Goal: Information Seeking & Learning: Learn about a topic

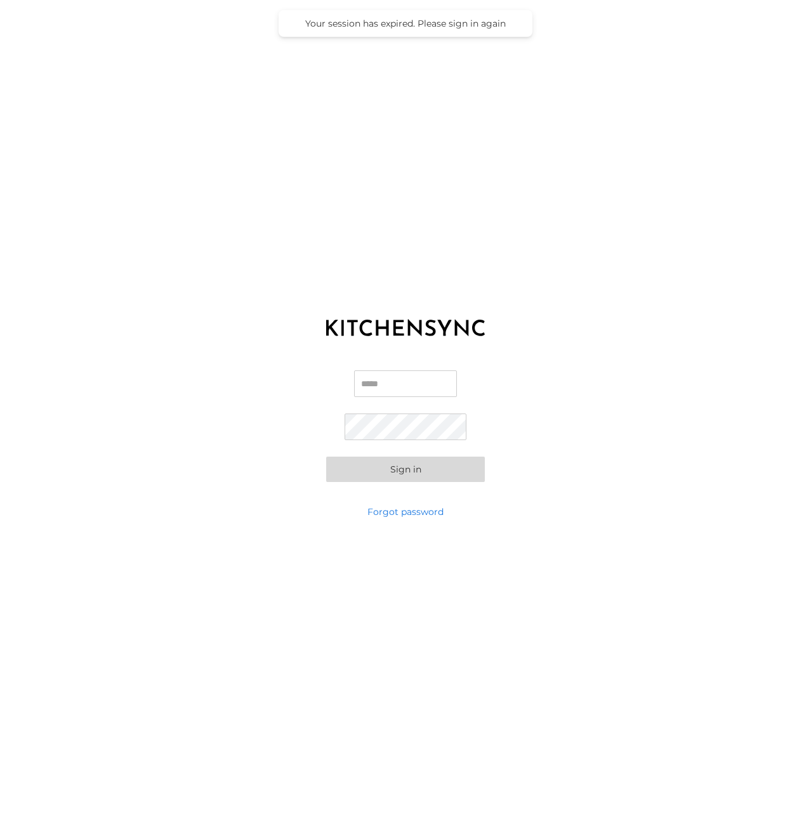
type input "**********"
drag, startPoint x: 0, startPoint y: 0, endPoint x: 422, endPoint y: 466, distance: 629.2
click at [422, 466] on button "Sign in" at bounding box center [405, 469] width 159 height 25
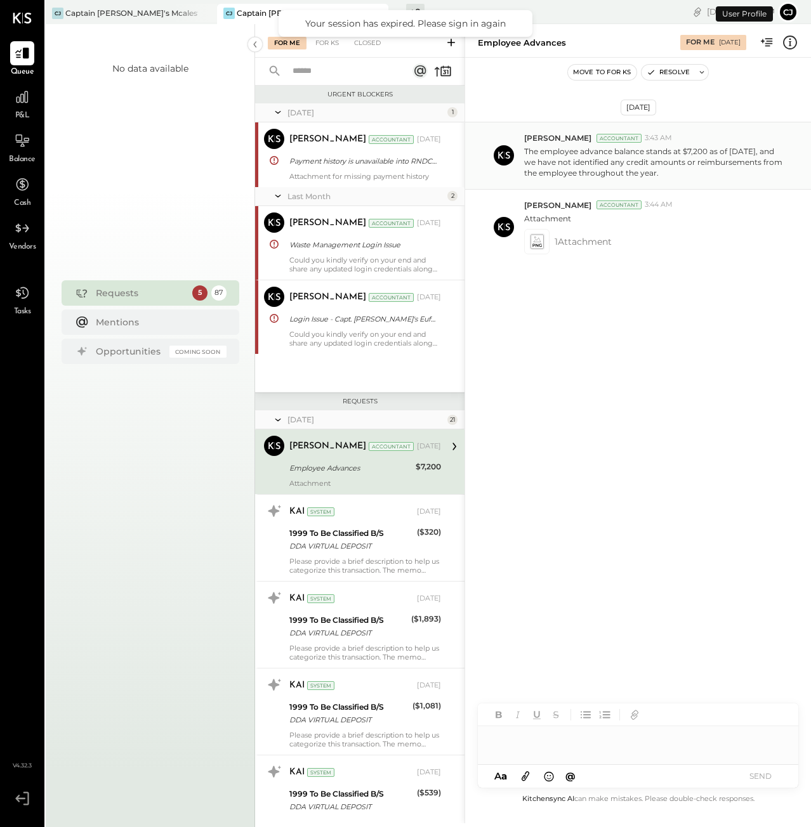
scroll to position [11, 0]
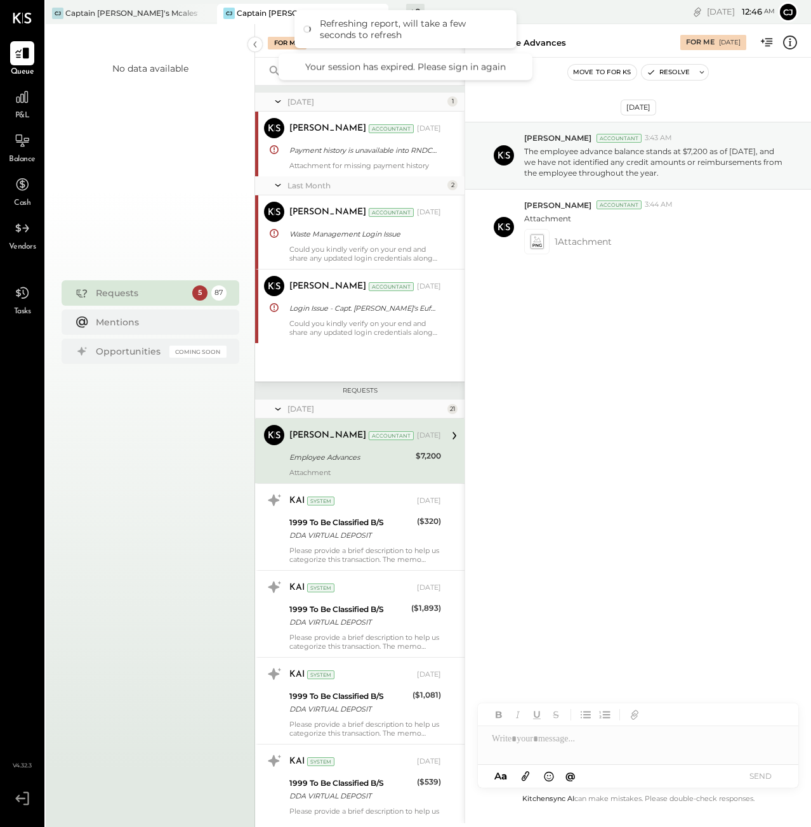
click at [25, 110] on div "P&L" at bounding box center [22, 103] width 24 height 37
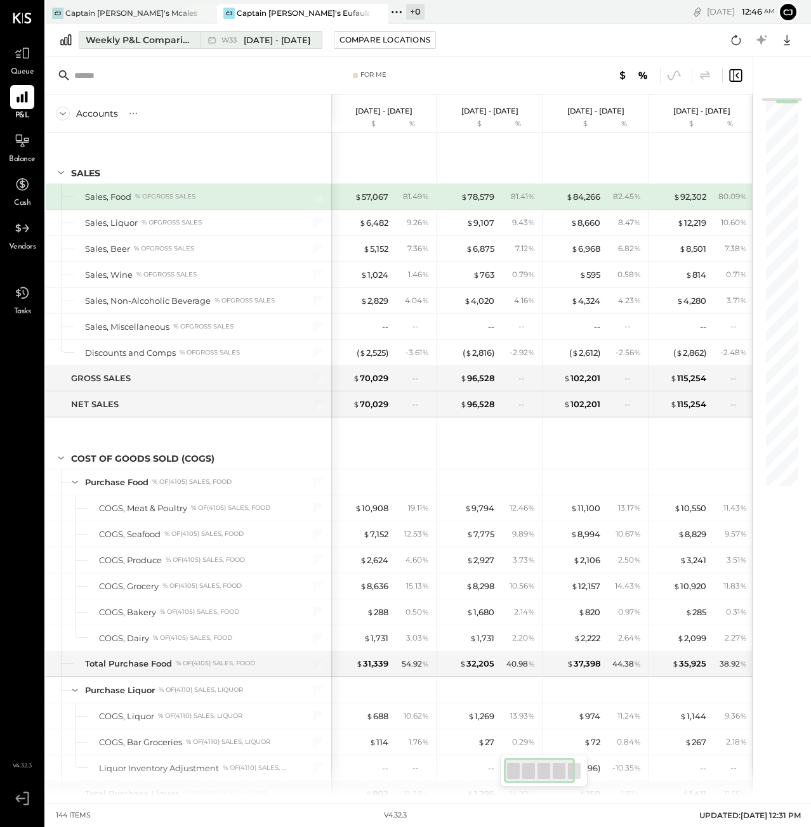
click at [240, 39] on span "W33" at bounding box center [230, 40] width 19 height 7
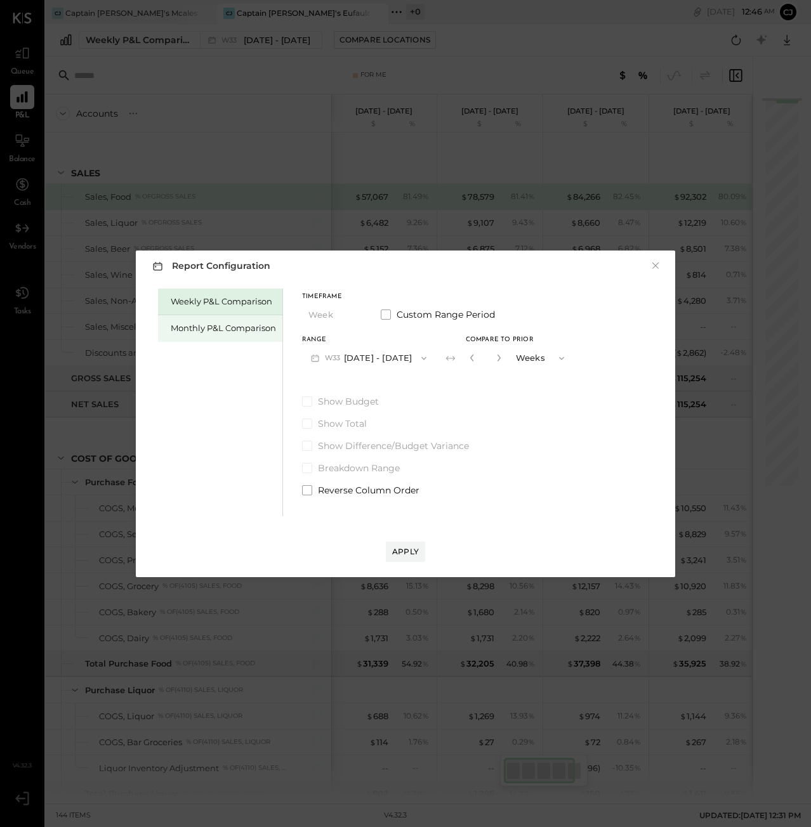
click at [223, 328] on div "Monthly P&L Comparison" at bounding box center [223, 328] width 105 height 12
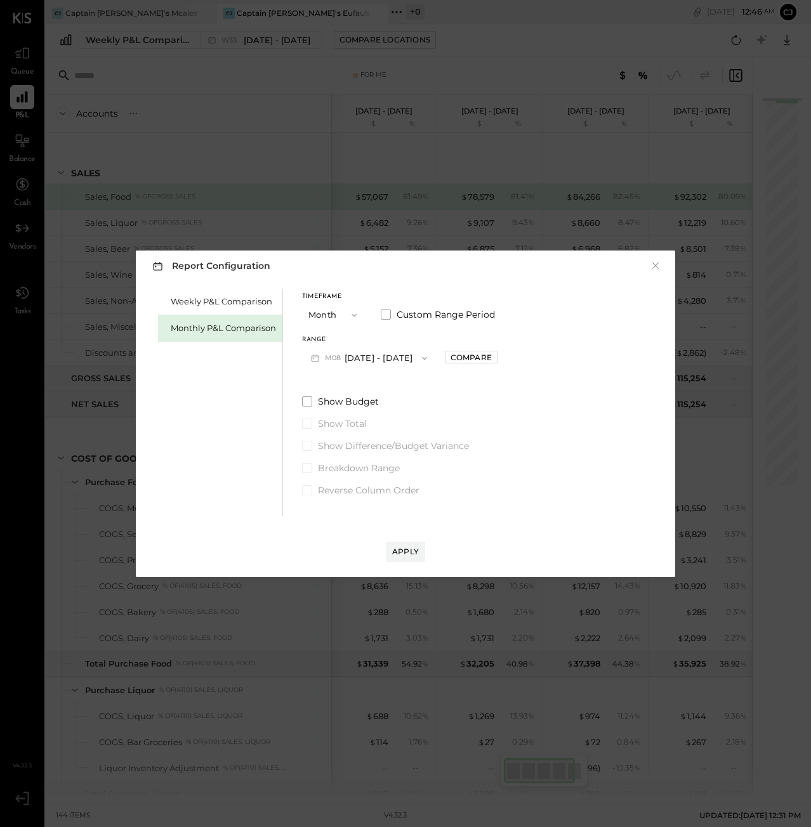
click at [422, 362] on icon "button" at bounding box center [424, 358] width 10 height 10
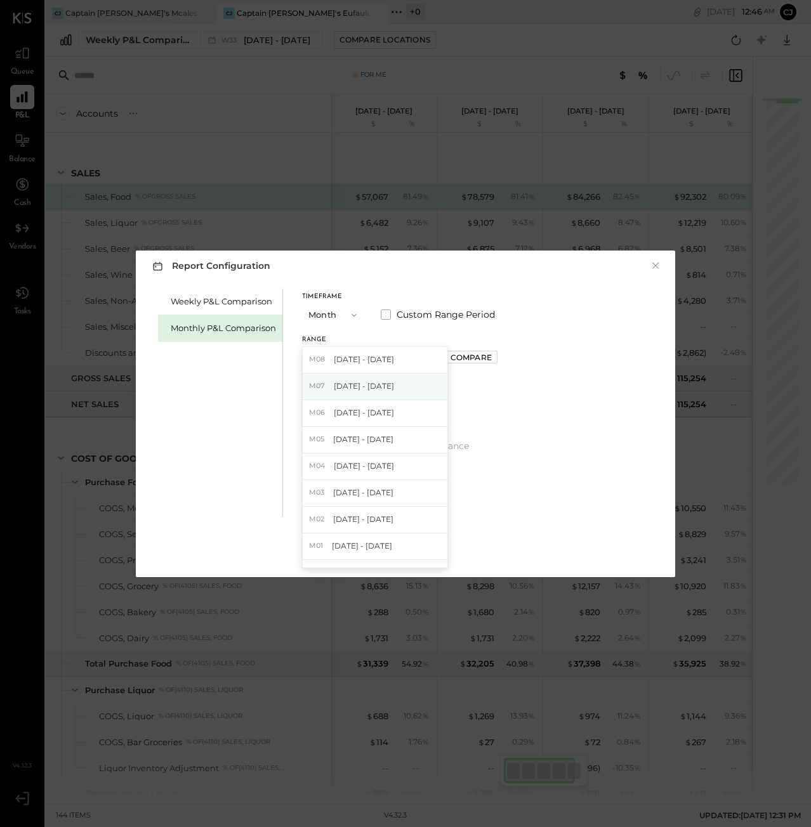
click at [397, 392] on div "M07 Jul 1 - 31, 2025" at bounding box center [375, 387] width 145 height 27
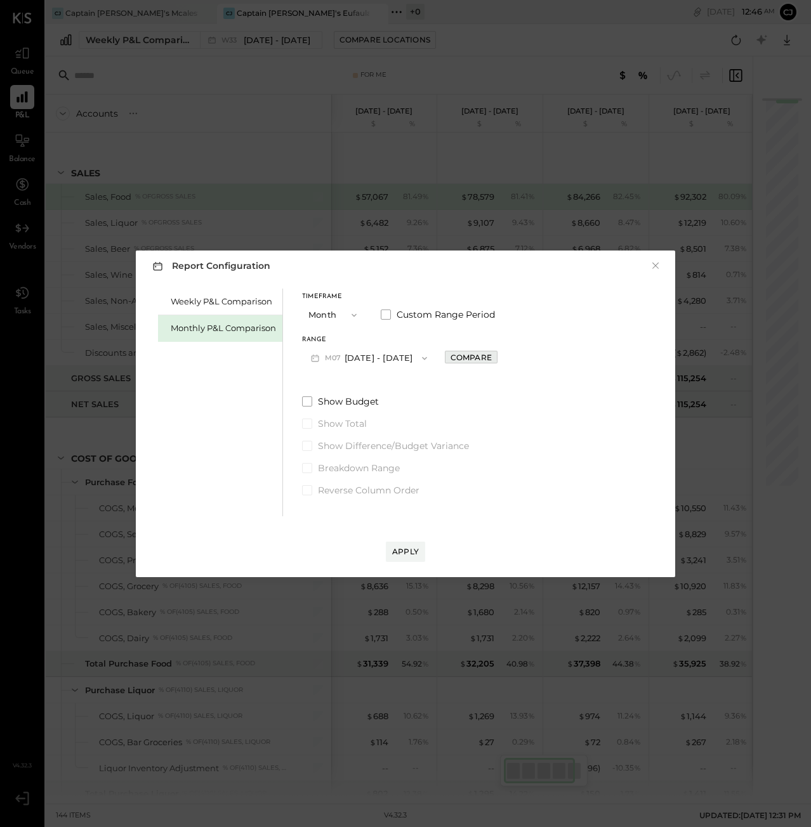
click at [461, 357] on div "Compare" at bounding box center [470, 357] width 41 height 11
click at [497, 360] on icon "button" at bounding box center [498, 358] width 3 height 7
type input "*"
click at [403, 544] on button "Apply" at bounding box center [405, 552] width 39 height 20
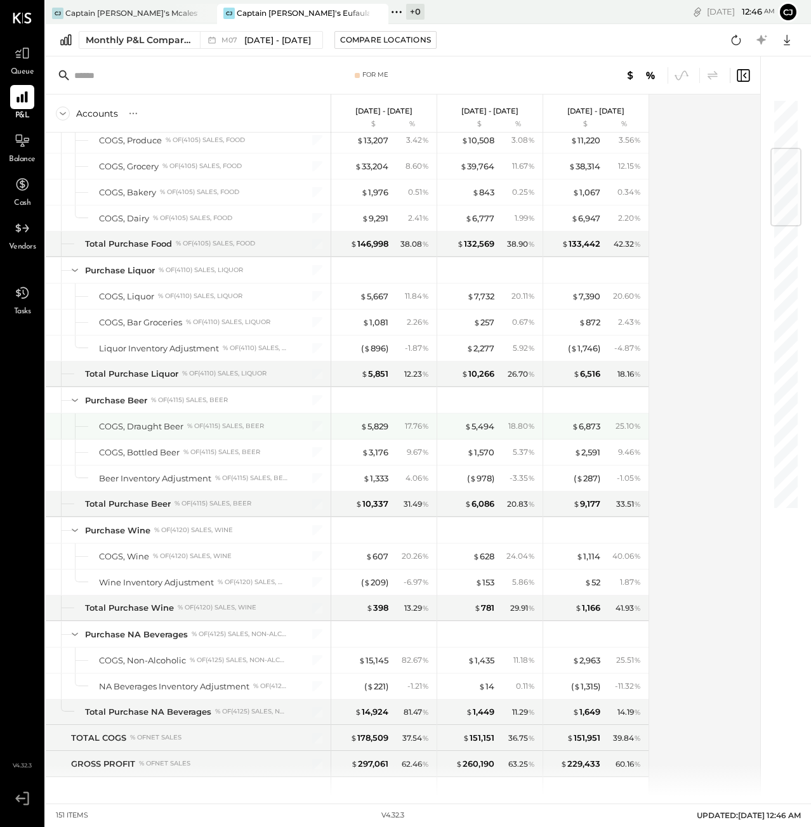
scroll to position [419, 0]
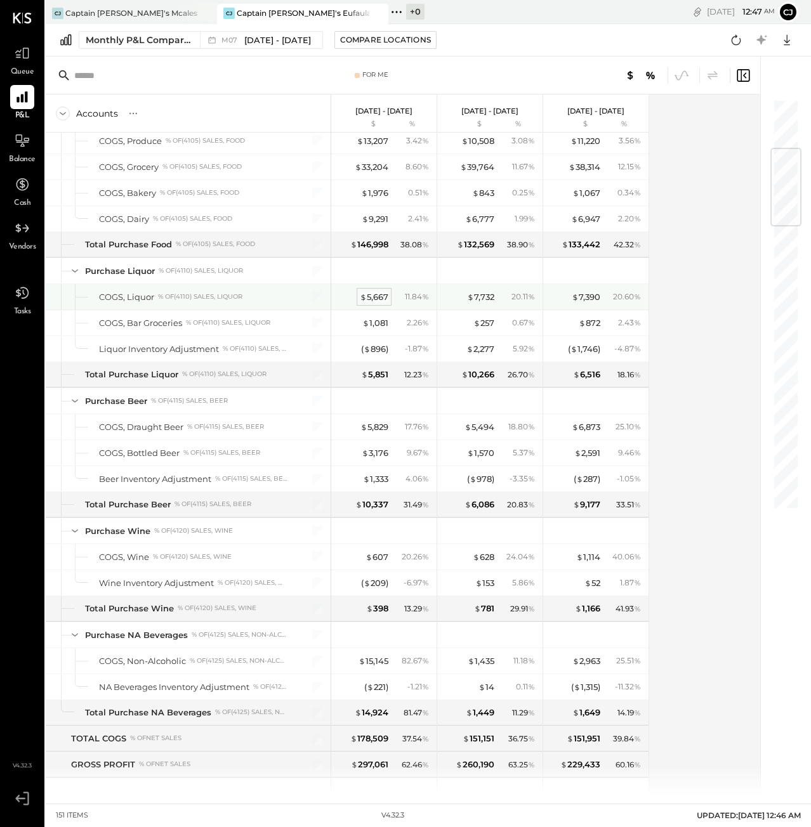
click at [374, 300] on div "$ 5,667" at bounding box center [374, 297] width 29 height 12
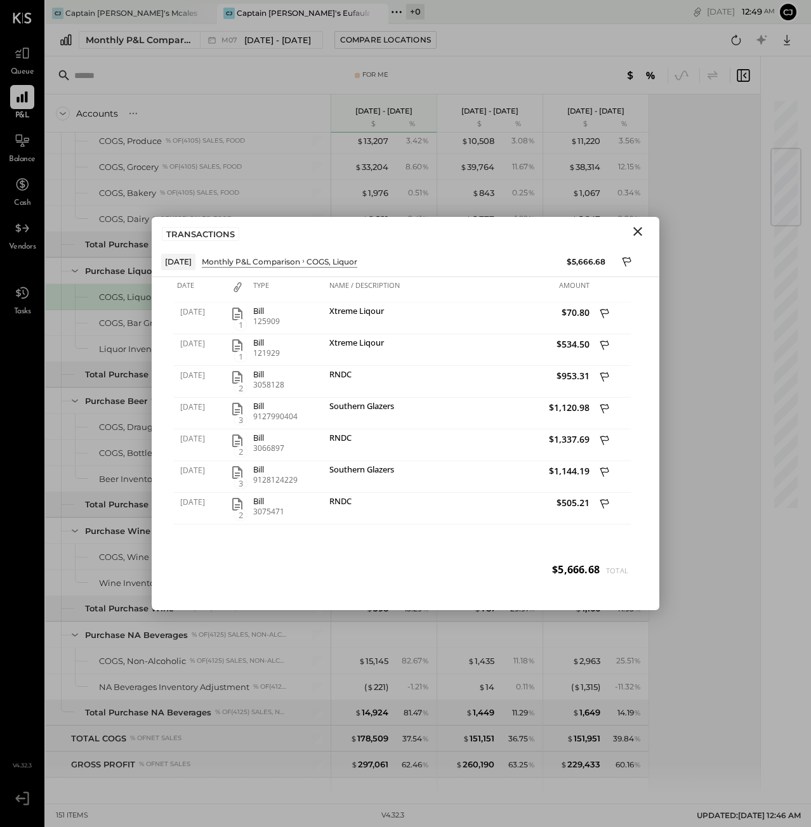
click at [636, 232] on icon "Close" at bounding box center [637, 231] width 15 height 15
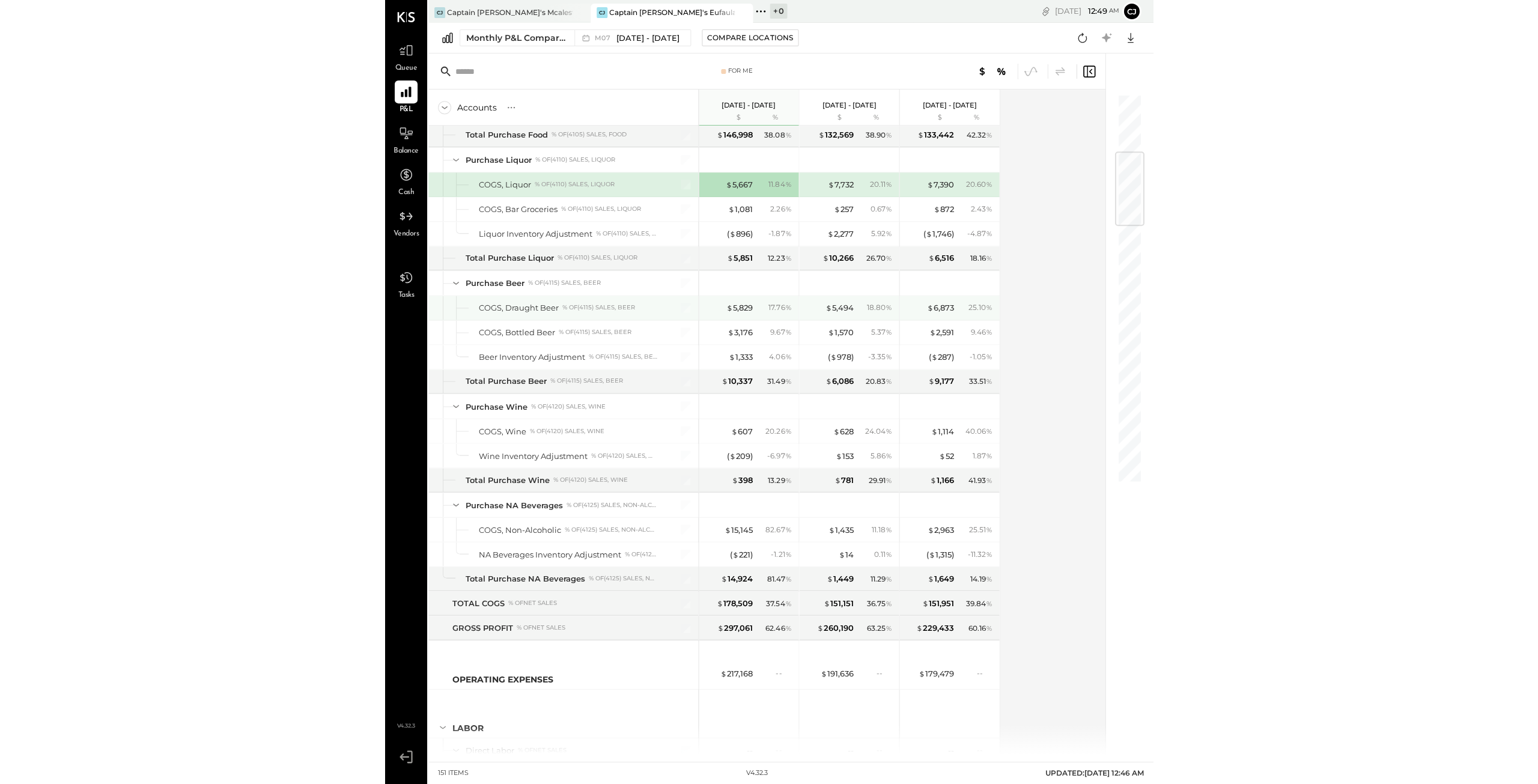
scroll to position [500, 0]
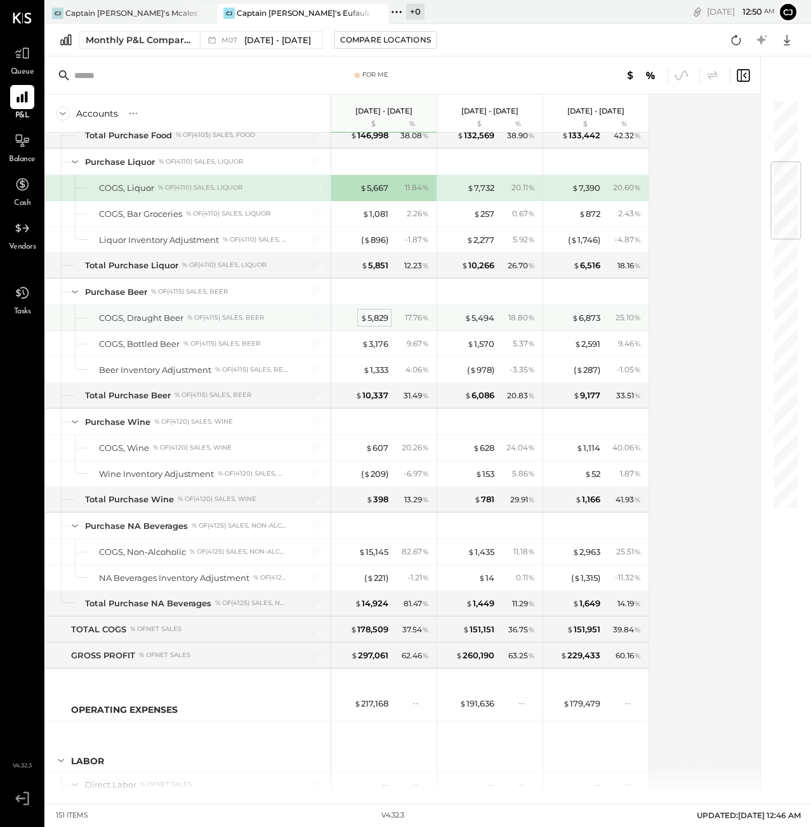
click at [376, 318] on div "$ 5,829" at bounding box center [374, 318] width 28 height 12
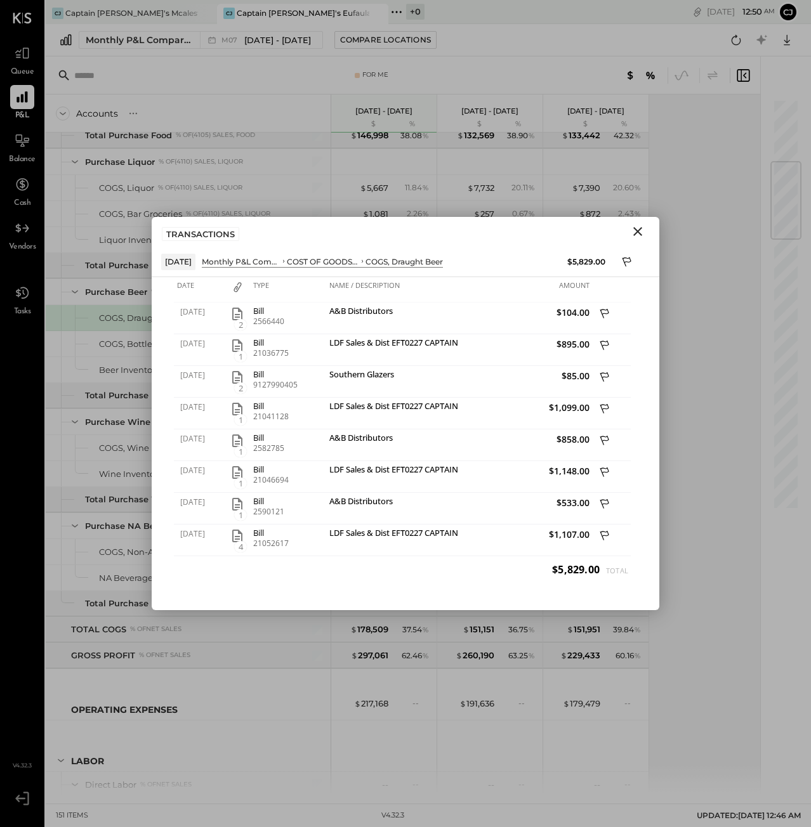
click at [632, 232] on icon "Close" at bounding box center [637, 231] width 15 height 15
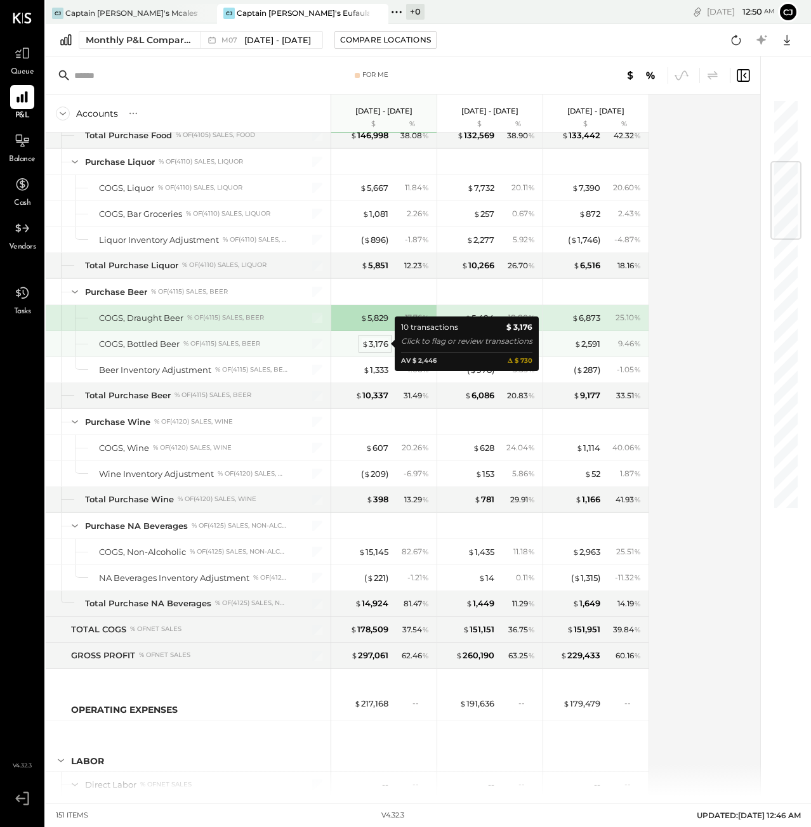
click at [374, 341] on div "$ 3,176" at bounding box center [375, 344] width 27 height 12
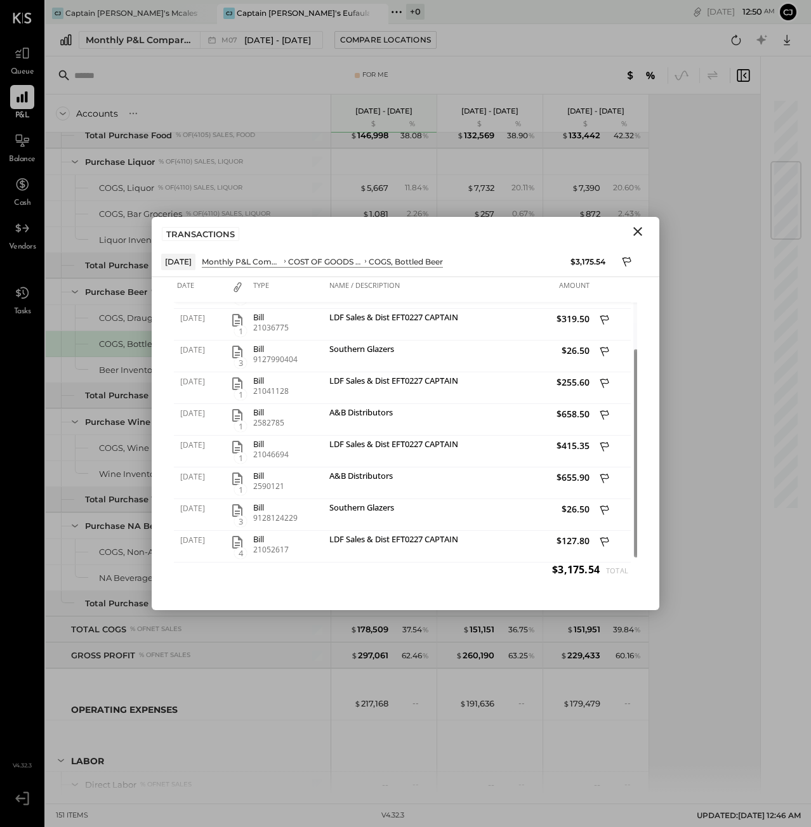
click at [640, 232] on icon "Close" at bounding box center [637, 231] width 15 height 15
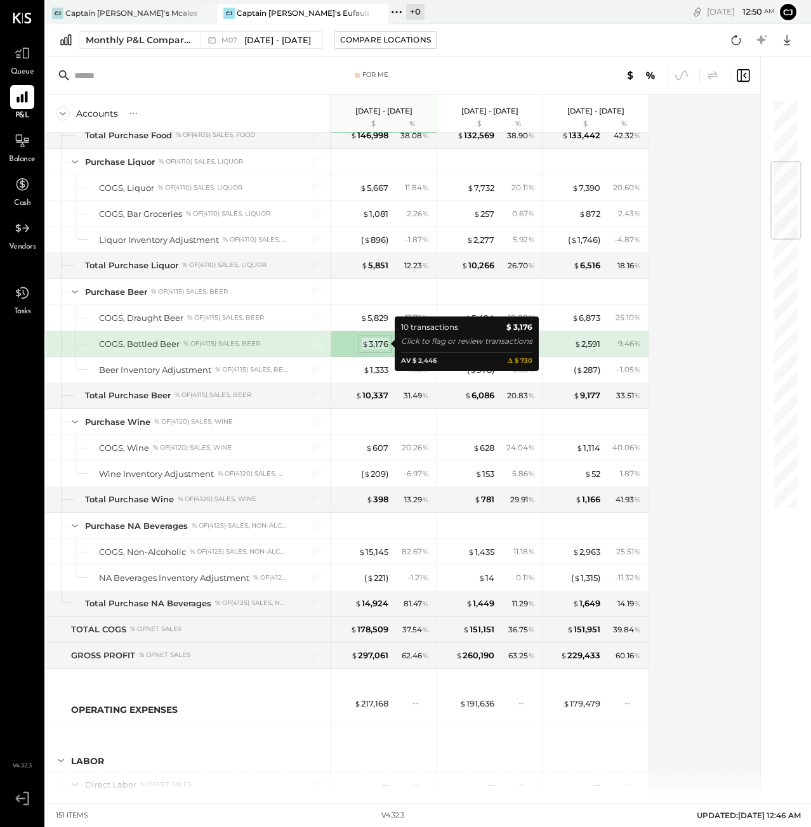
click at [372, 341] on div "$ 3,176" at bounding box center [375, 344] width 27 height 12
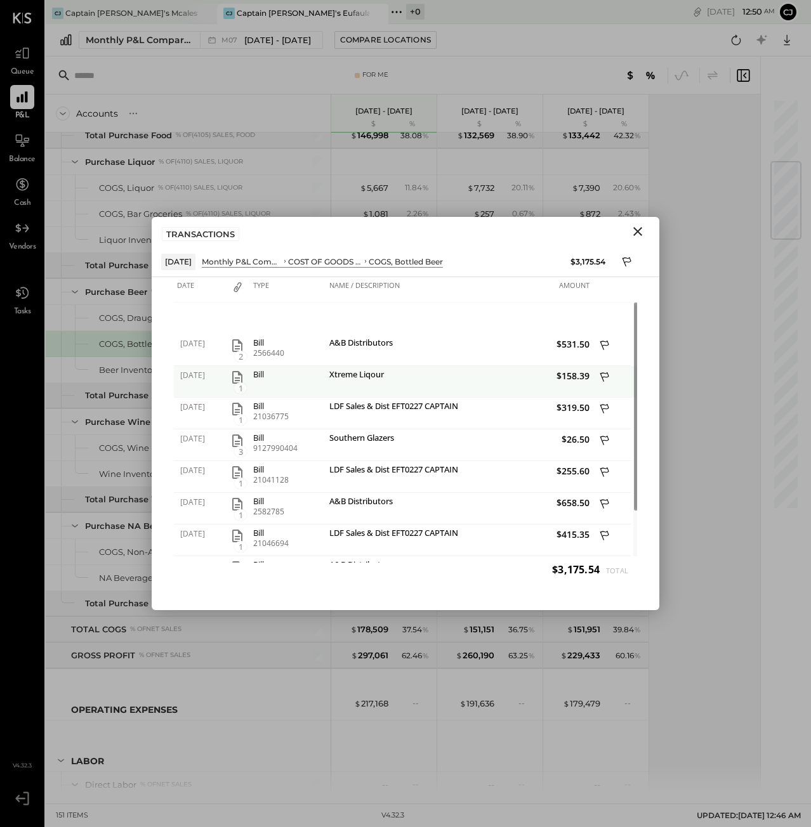
click at [235, 378] on icon "button" at bounding box center [237, 377] width 10 height 13
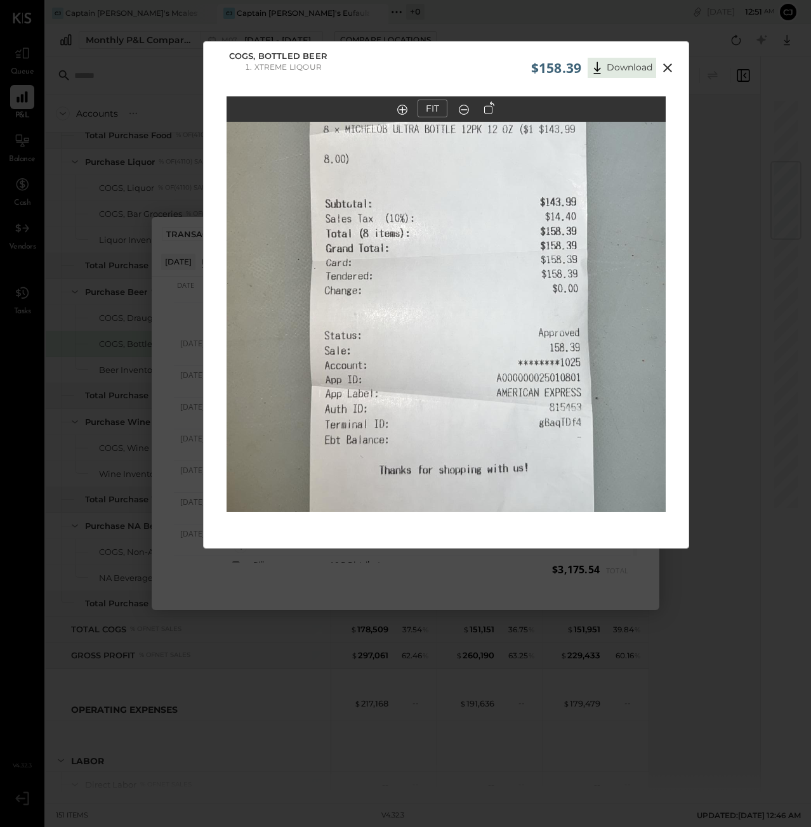
drag, startPoint x: 376, startPoint y: 348, endPoint x: 670, endPoint y: 69, distance: 405.2
click at [670, 69] on icon at bounding box center [667, 67] width 15 height 15
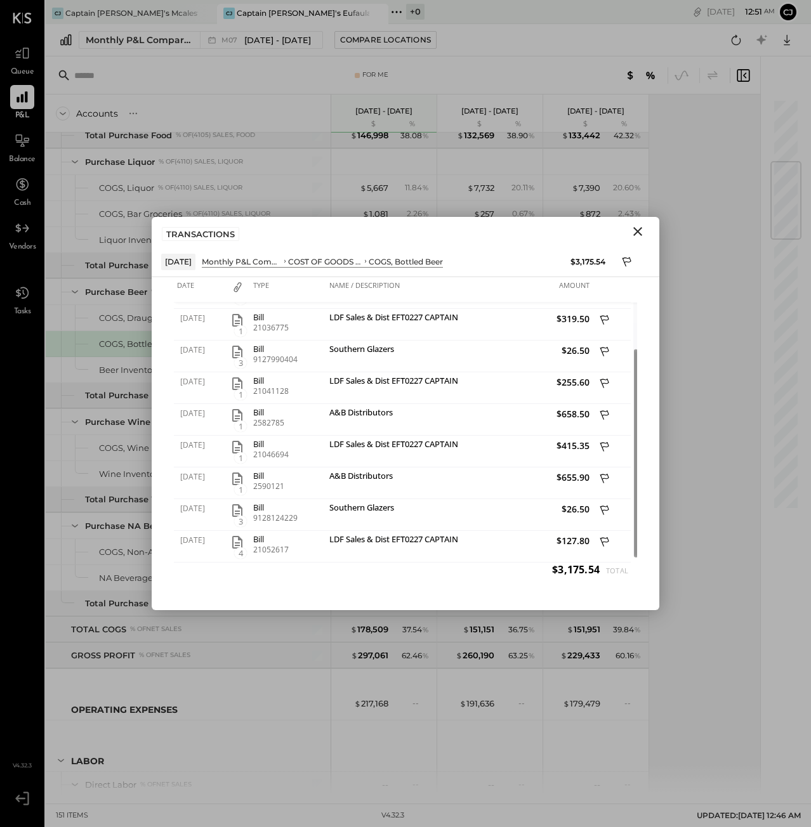
click at [638, 230] on icon "Close" at bounding box center [637, 231] width 15 height 15
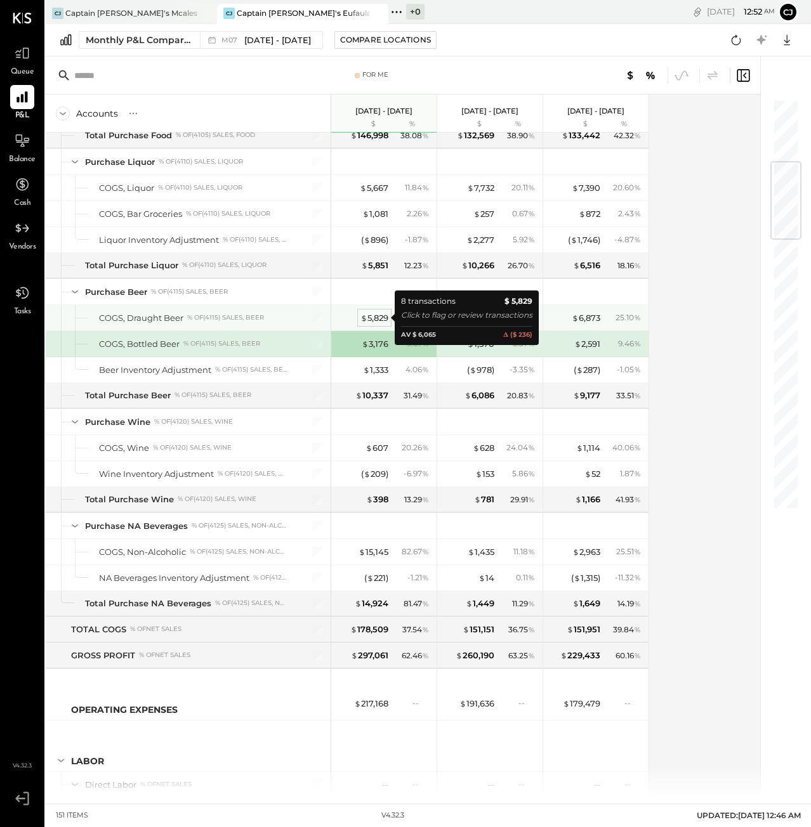
click at [378, 314] on div "$ 5,829" at bounding box center [374, 318] width 28 height 12
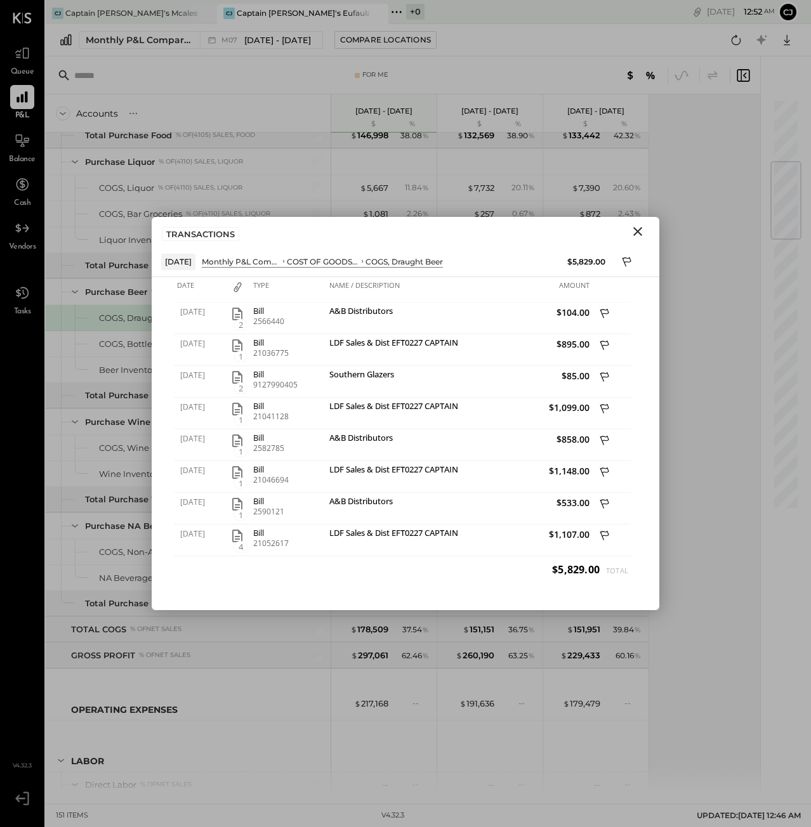
click at [642, 235] on icon "Close" at bounding box center [637, 231] width 15 height 15
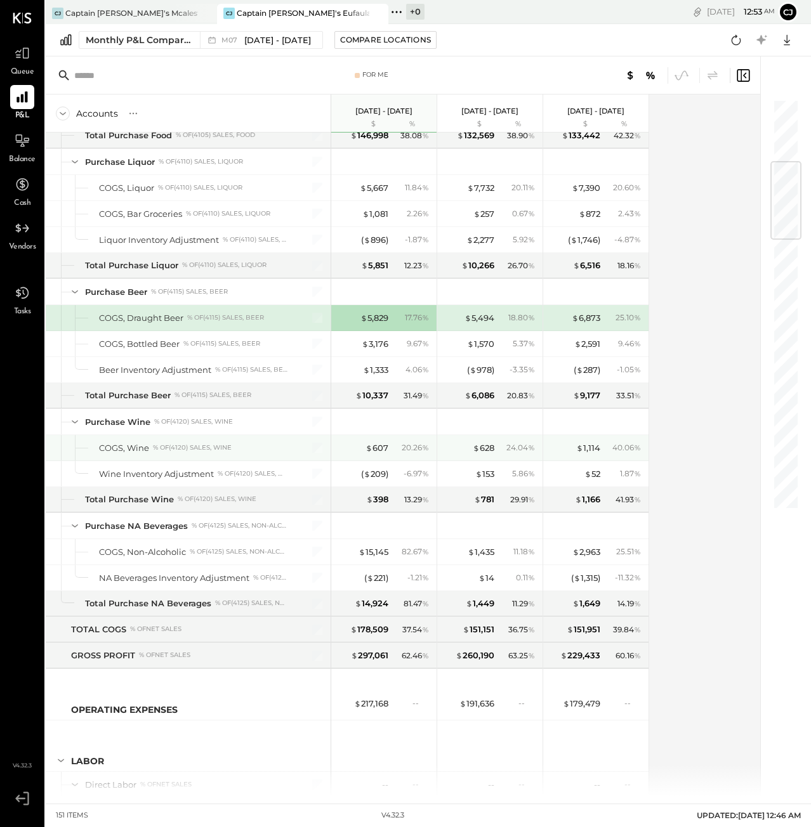
click at [377, 454] on div "$ 607 20.26 %" at bounding box center [384, 447] width 95 height 25
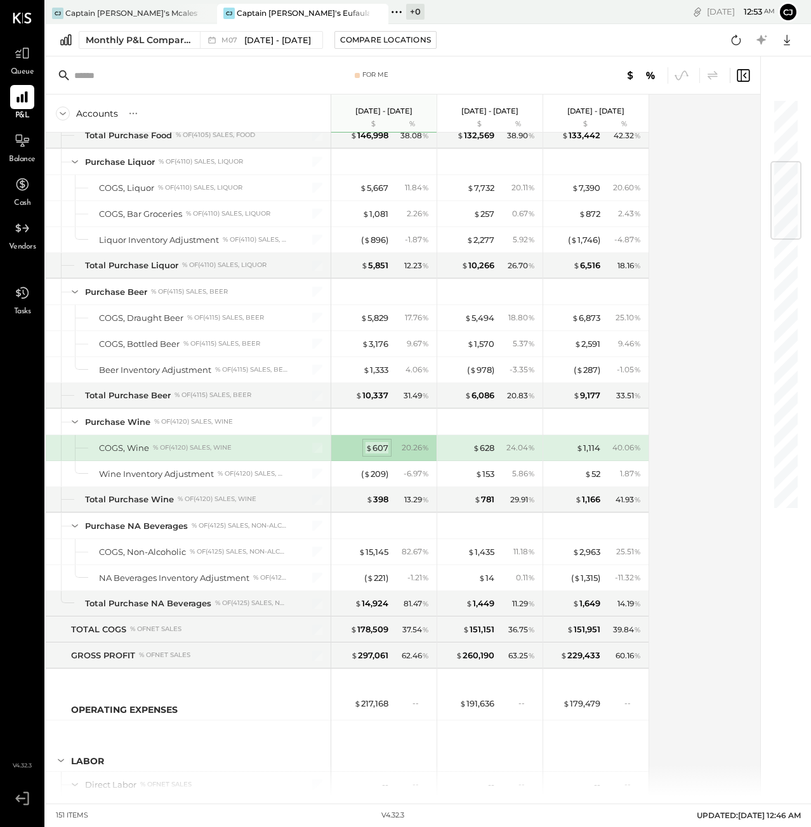
click at [377, 449] on div "$ 607" at bounding box center [376, 448] width 23 height 12
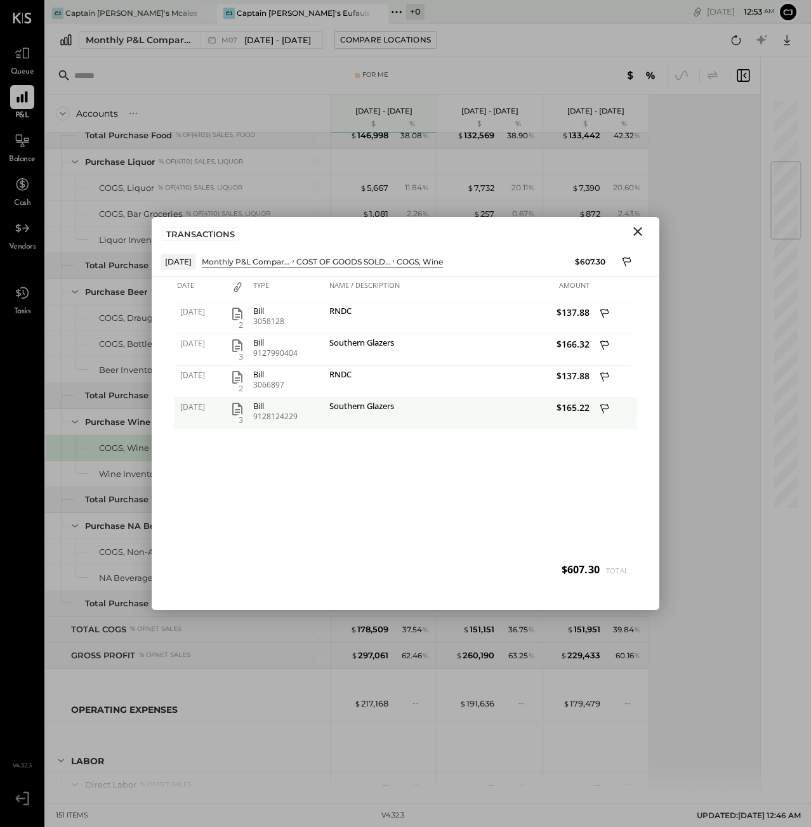
click at [239, 411] on icon "button" at bounding box center [237, 409] width 15 height 15
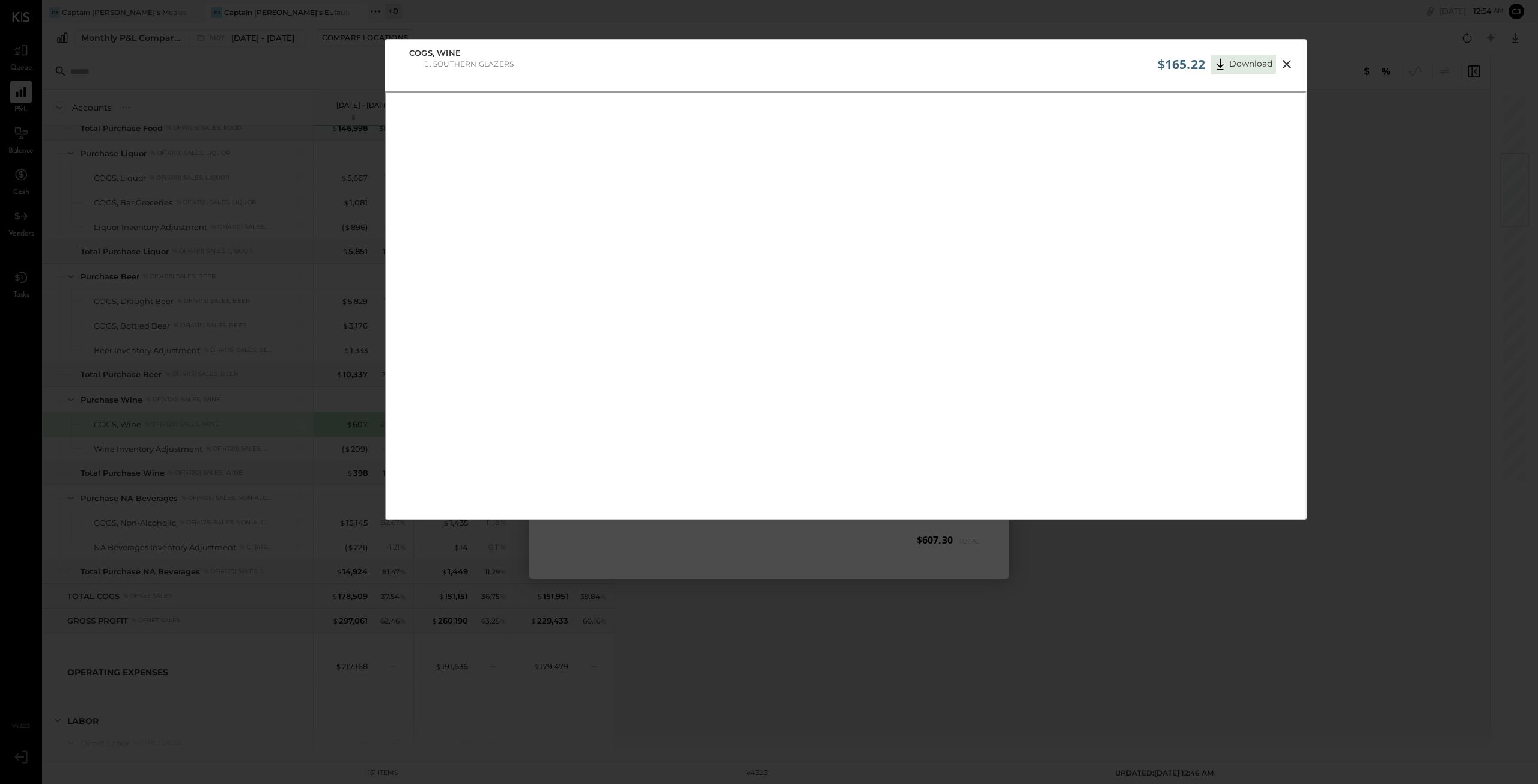
scroll to position [62, 0]
click at [767, 257] on div "$165.22 Download COGS, Wine Southern Glazers" at bounding box center [769, 392] width 1538 height 784
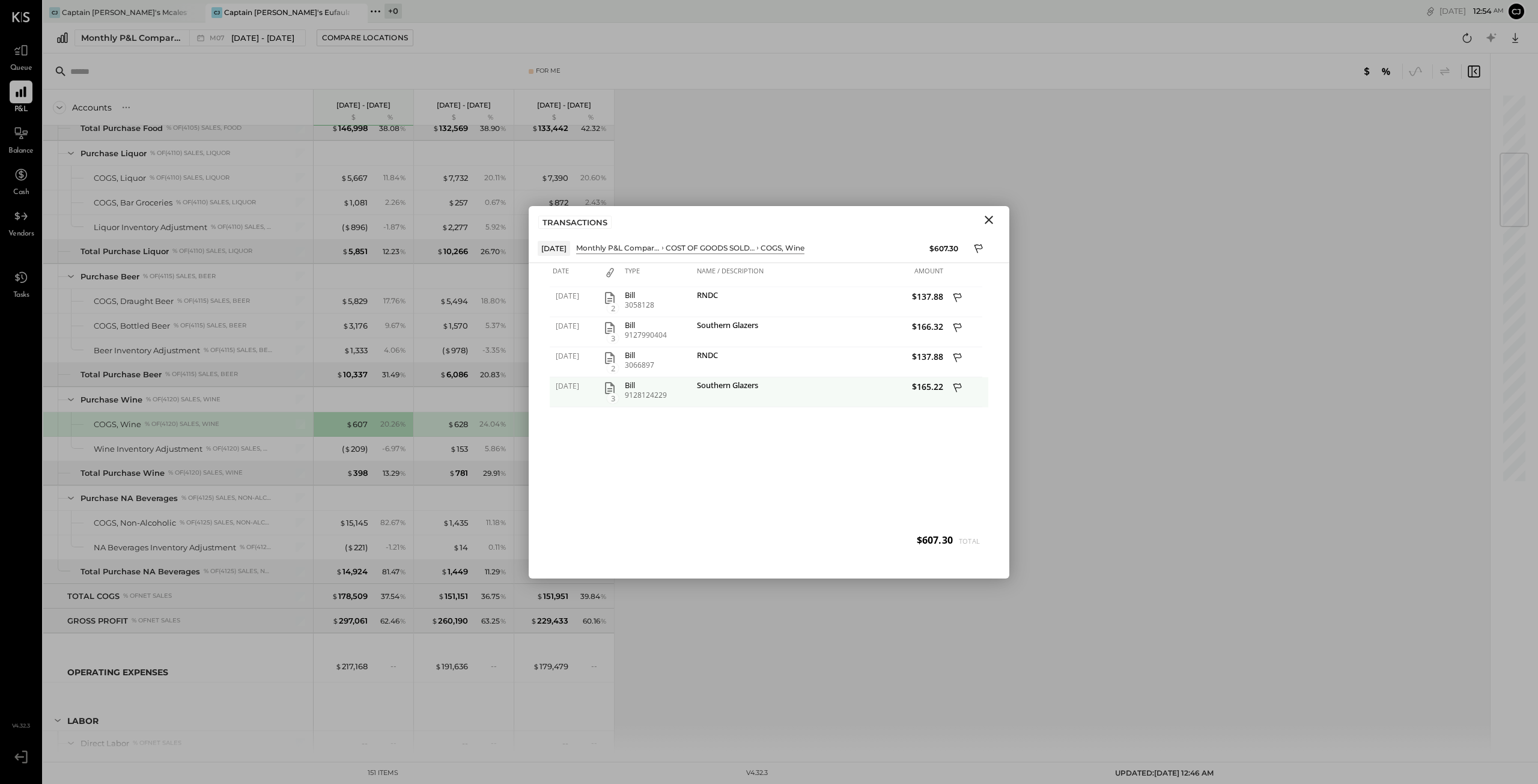
click at [721, 387] on div "Southern Glazers" at bounding box center [757, 386] width 120 height 11
click at [607, 390] on icon "button" at bounding box center [609, 387] width 14 height 14
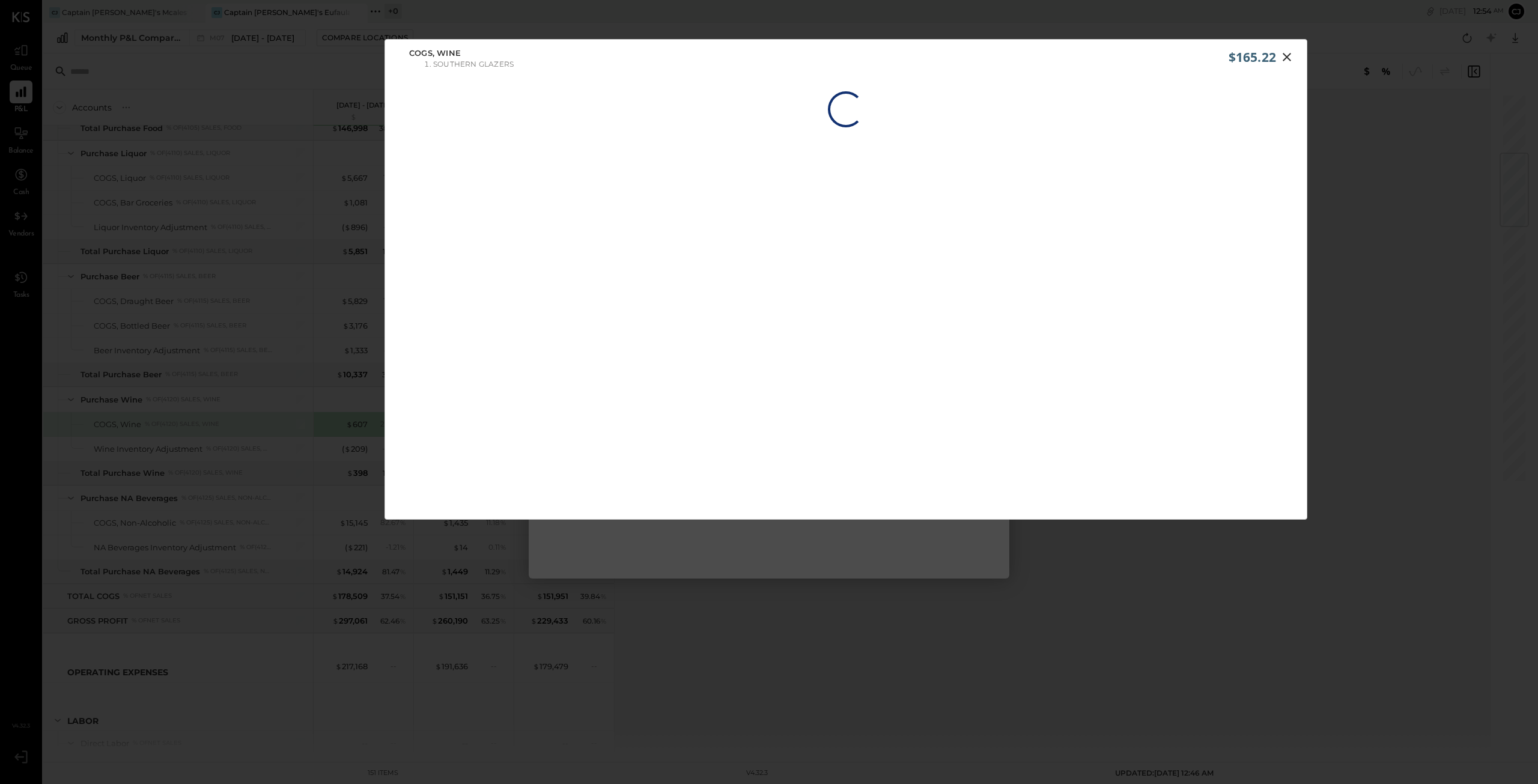
click at [607, 390] on div "$165.22 COGS, Wine Southern Glazers Loading…" at bounding box center [846, 278] width 922 height 480
click at [767, 68] on icon at bounding box center [1286, 63] width 14 height 14
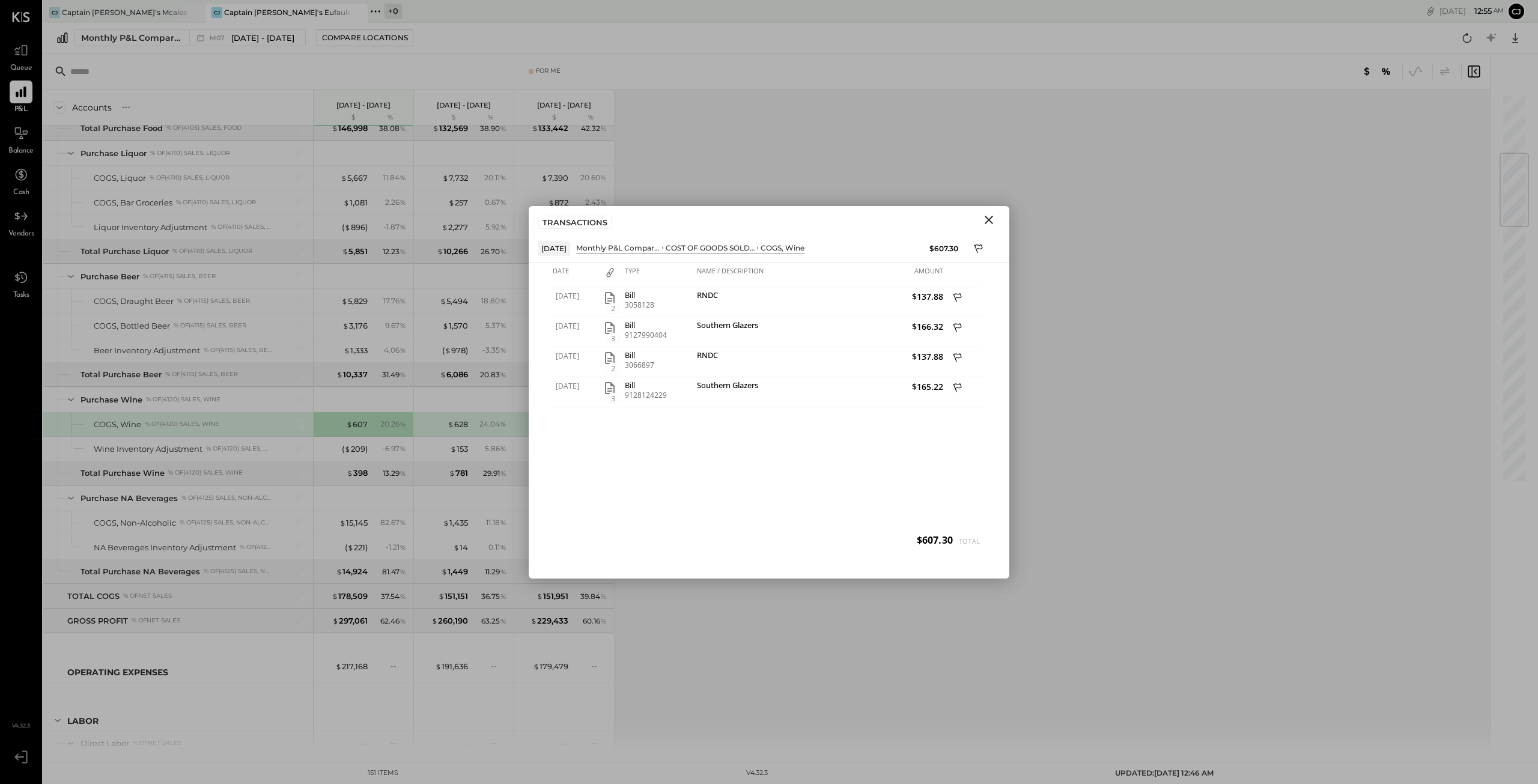
click at [767, 216] on icon "Close" at bounding box center [989, 220] width 14 height 14
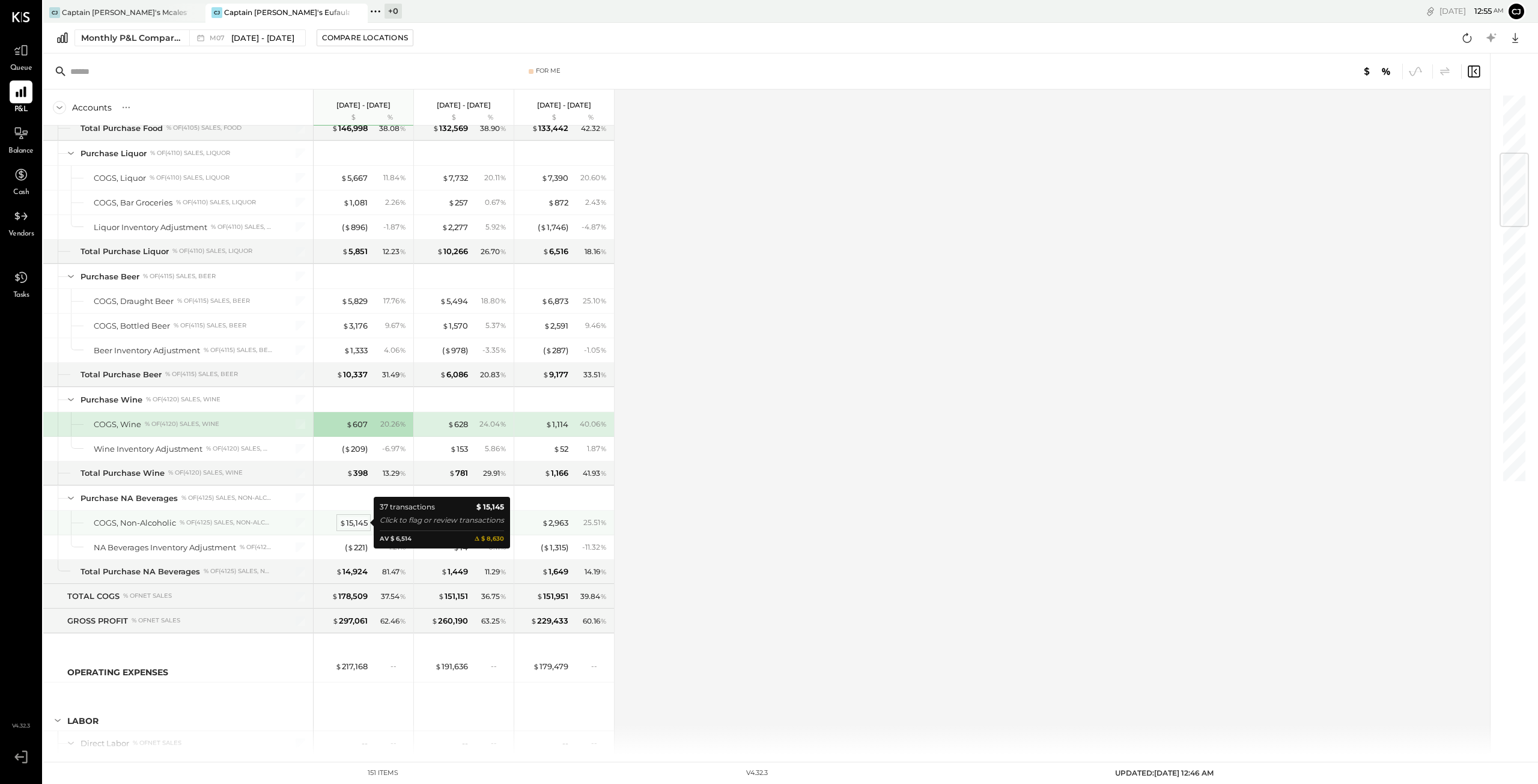
click at [353, 524] on div "$ 15,145" at bounding box center [353, 523] width 28 height 11
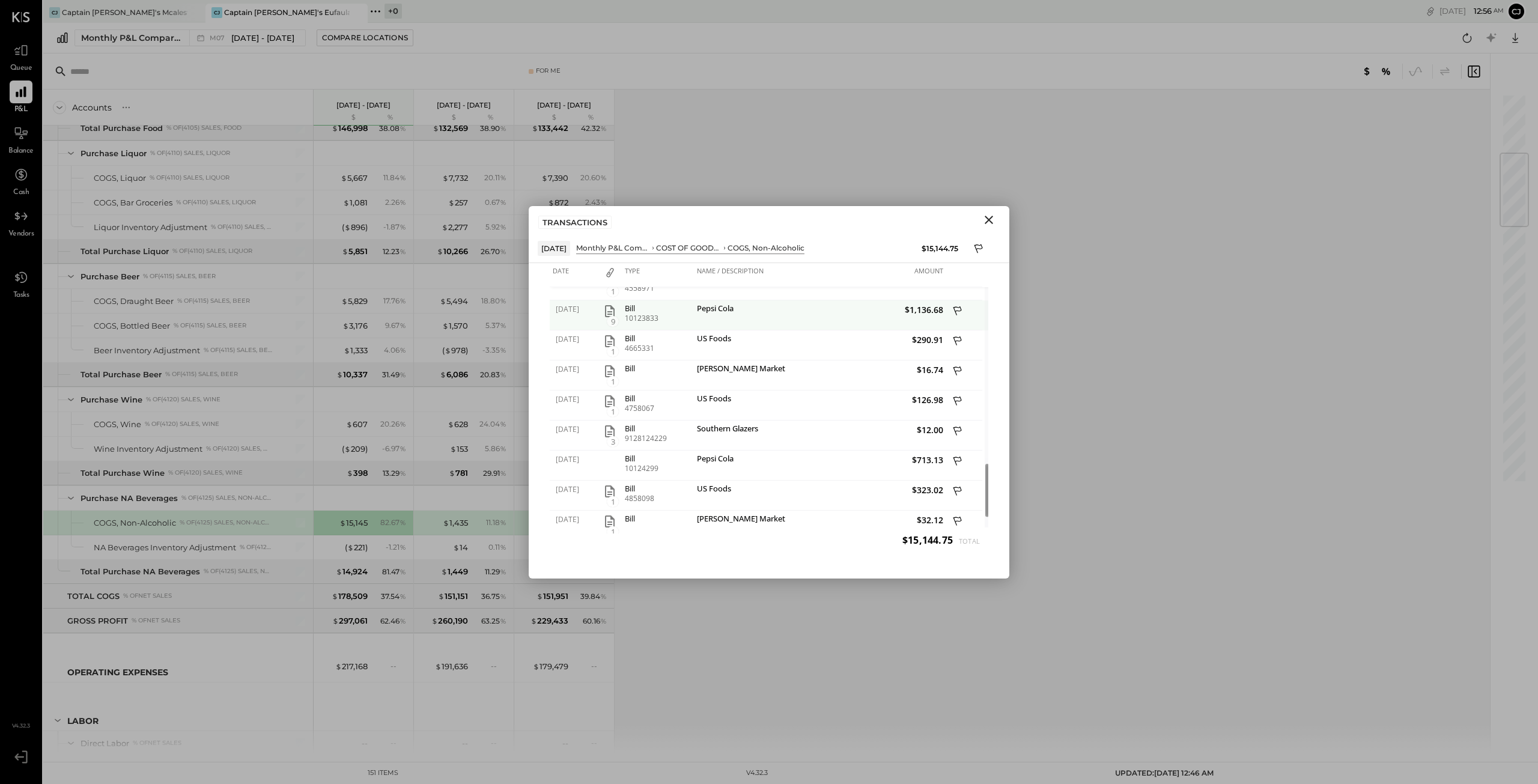
click at [611, 312] on icon "button" at bounding box center [610, 311] width 9 height 12
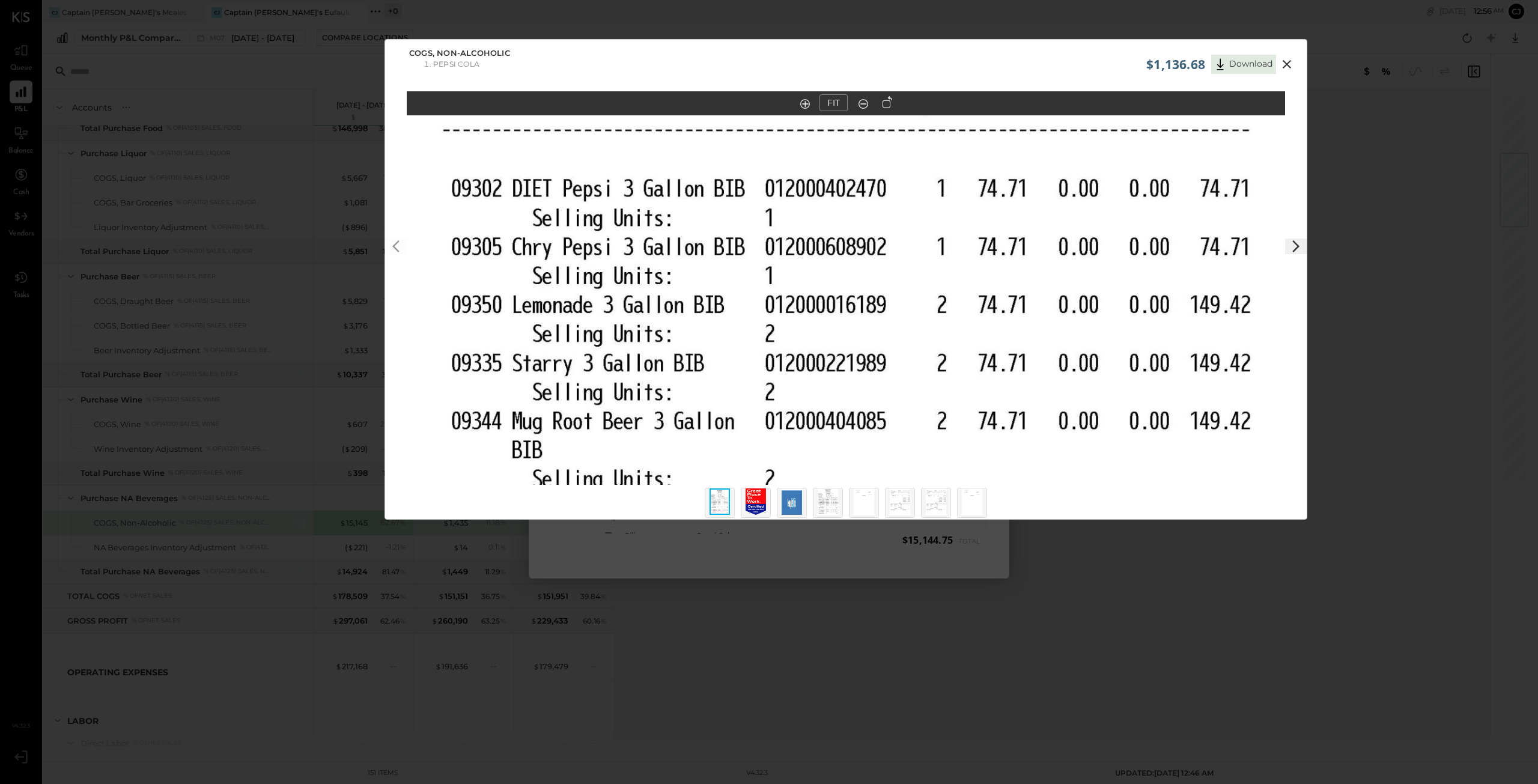
scroll to position [35, 0]
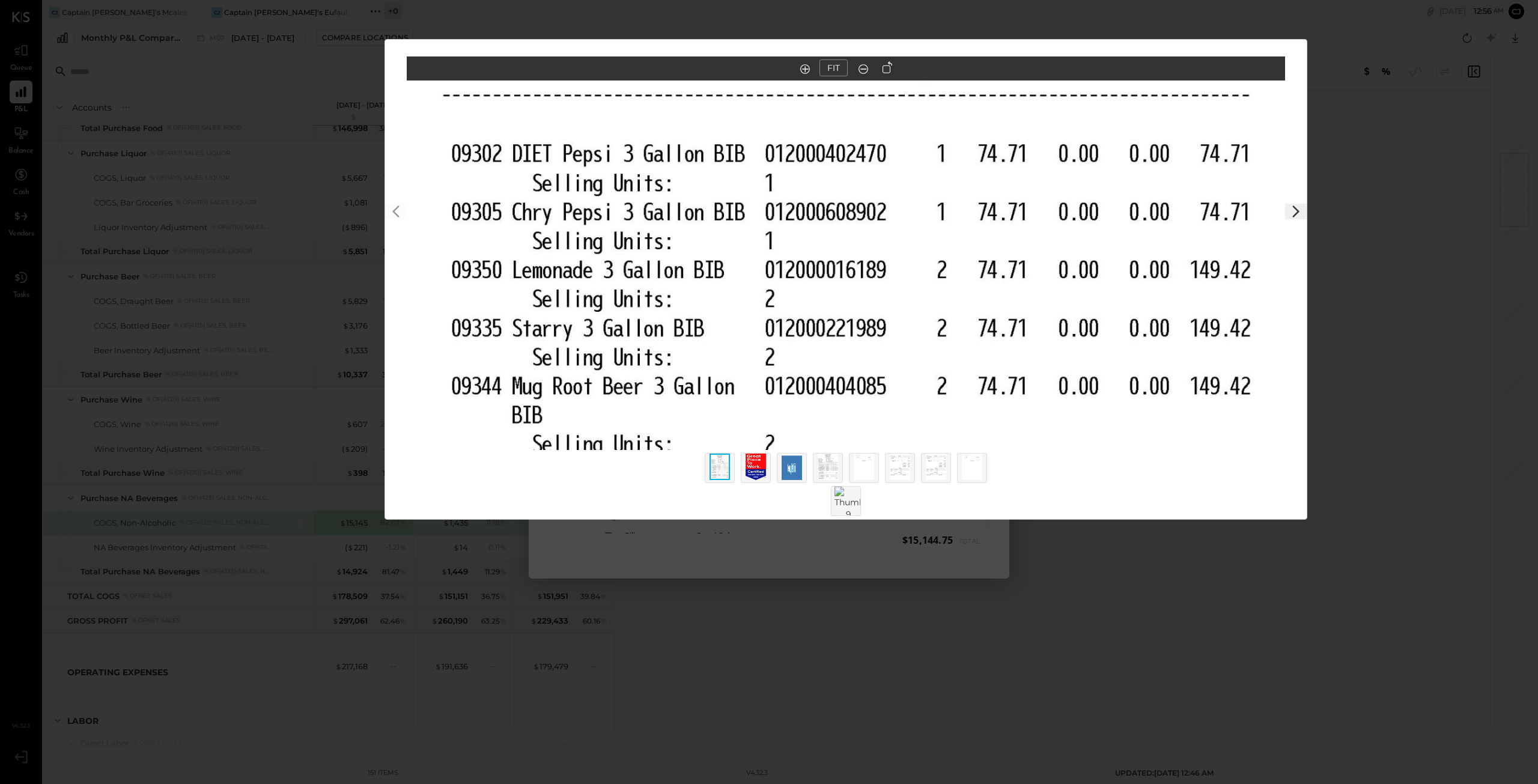
click at [767, 68] on out at bounding box center [863, 69] width 9 height 9
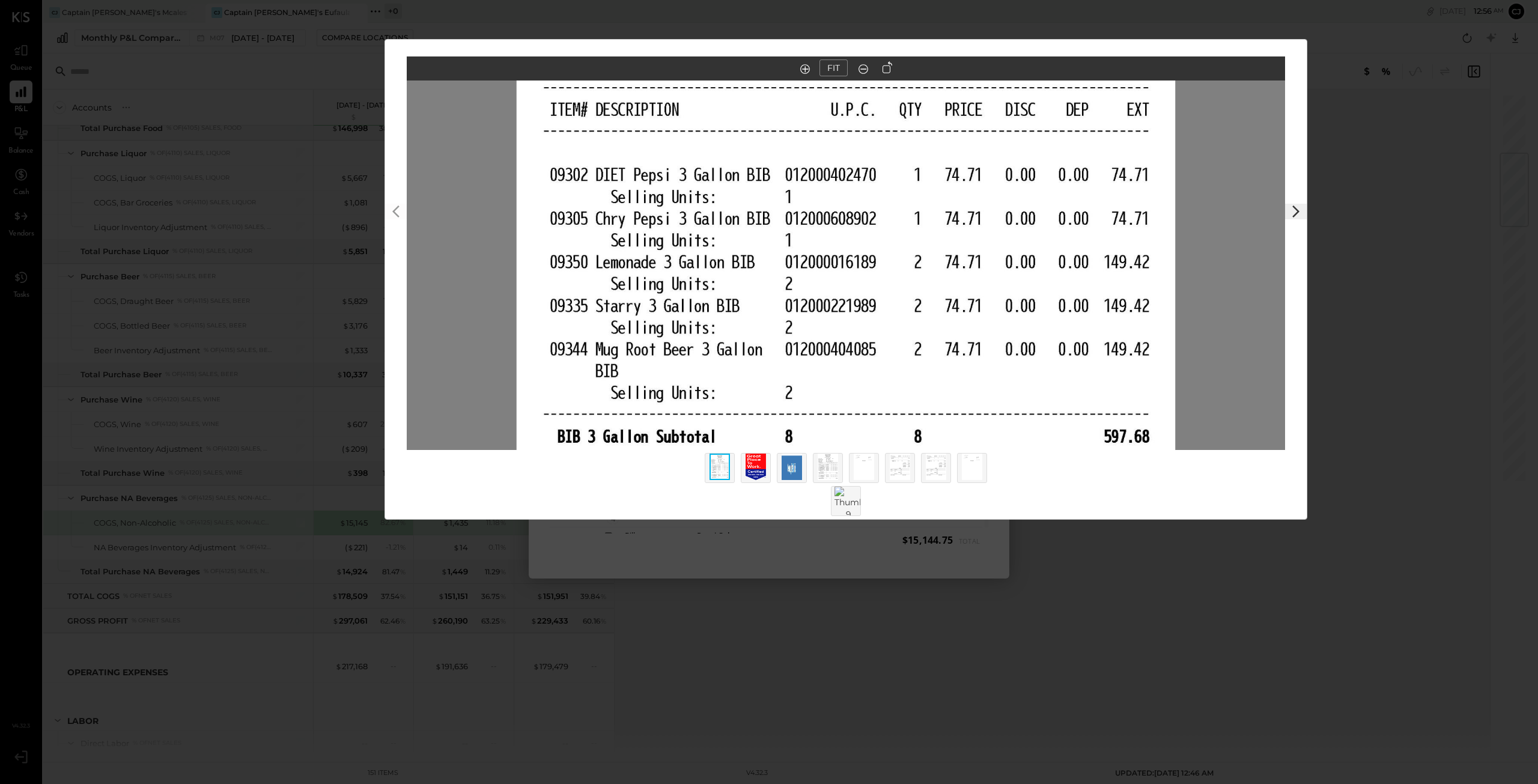
click at [767, 68] on out at bounding box center [863, 69] width 9 height 9
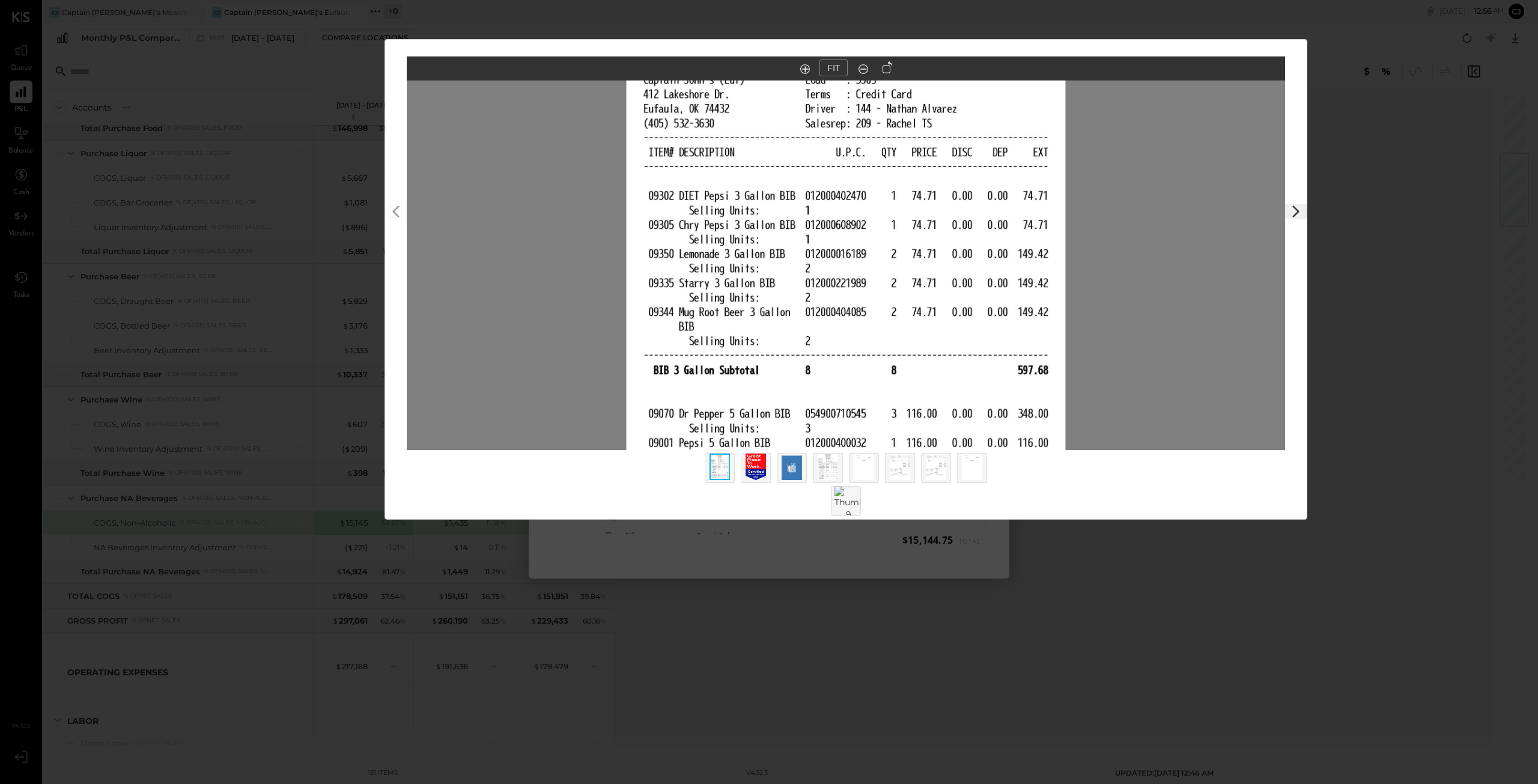
click at [767, 68] on out at bounding box center [863, 69] width 9 height 9
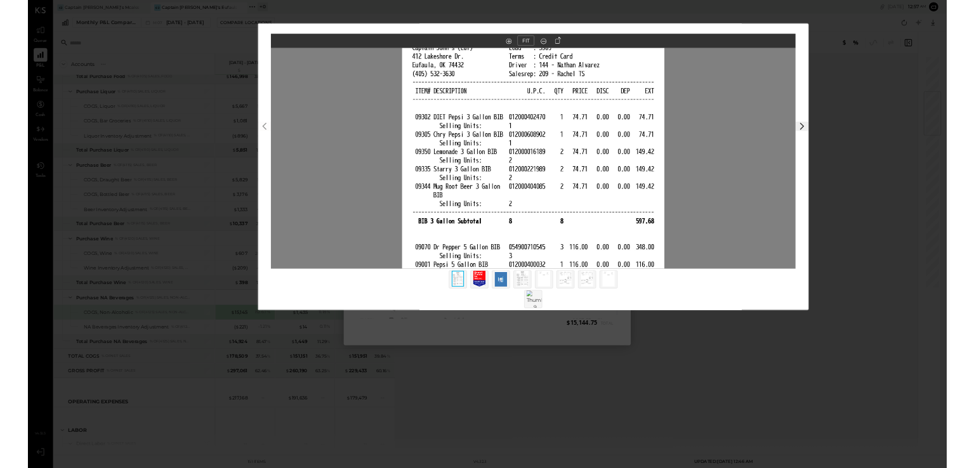
scroll to position [0, 0]
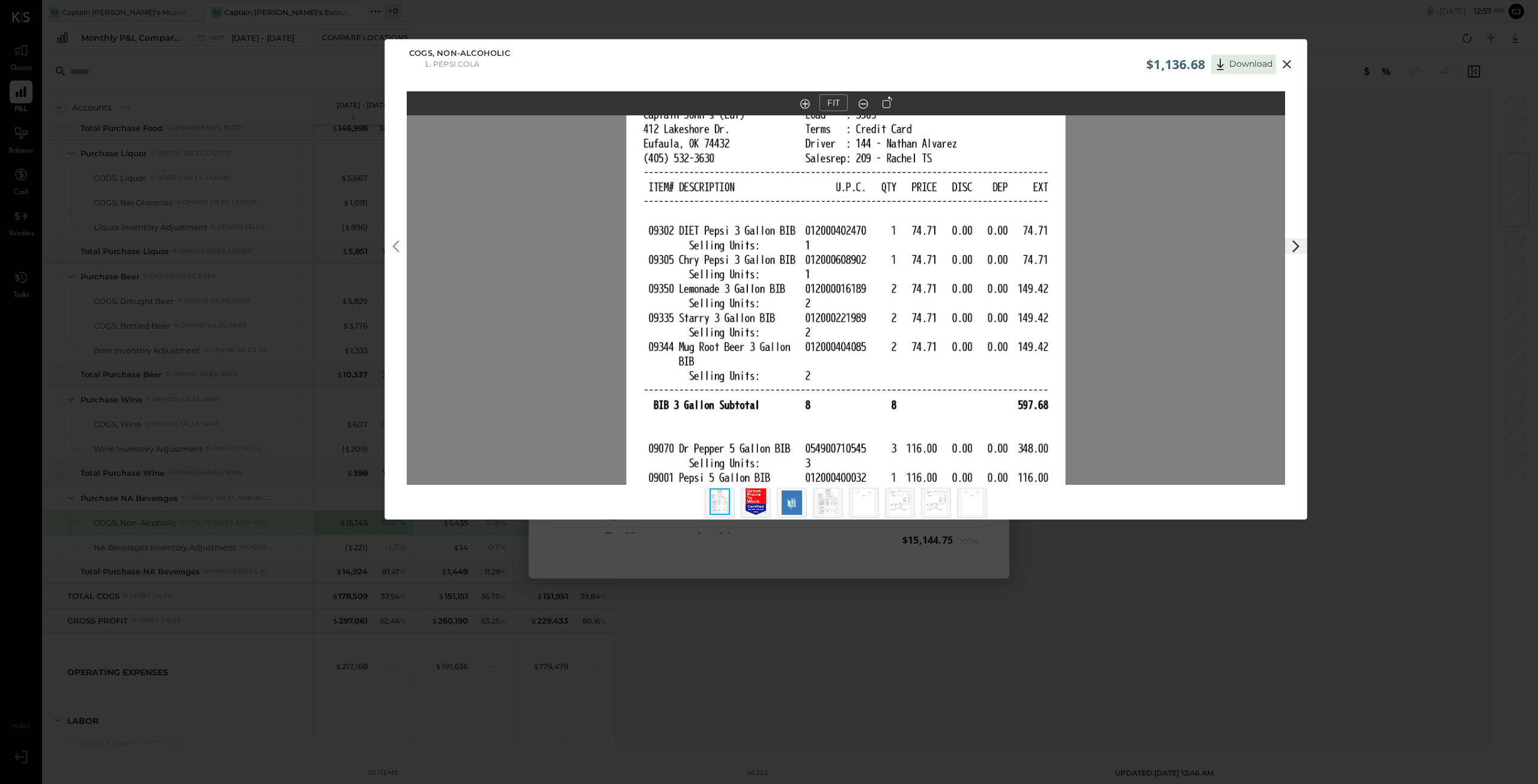
click at [767, 106] on icon at bounding box center [863, 103] width 12 height 15
click at [767, 102] on icon at bounding box center [863, 103] width 12 height 15
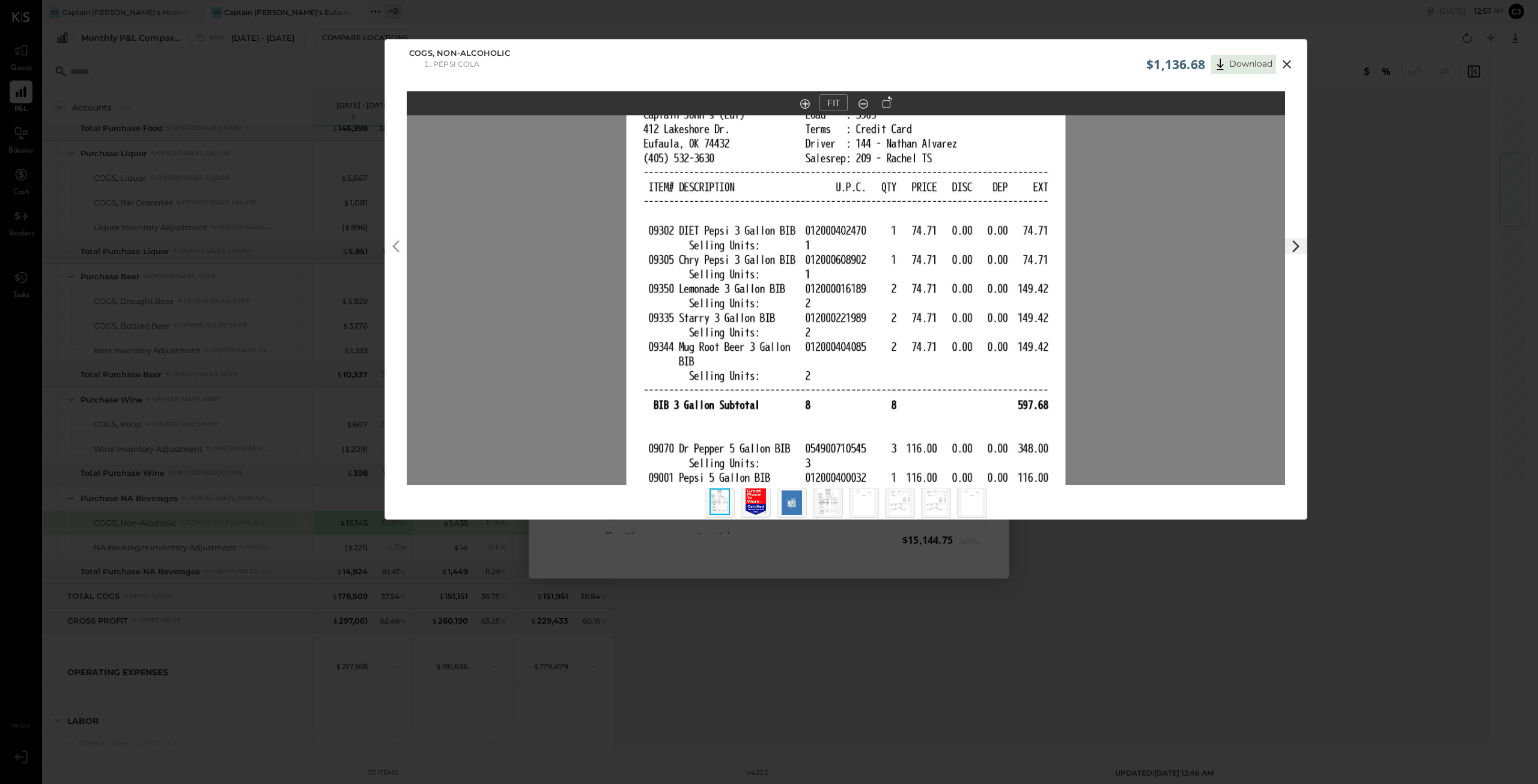
click at [767, 65] on icon at bounding box center [1286, 63] width 14 height 14
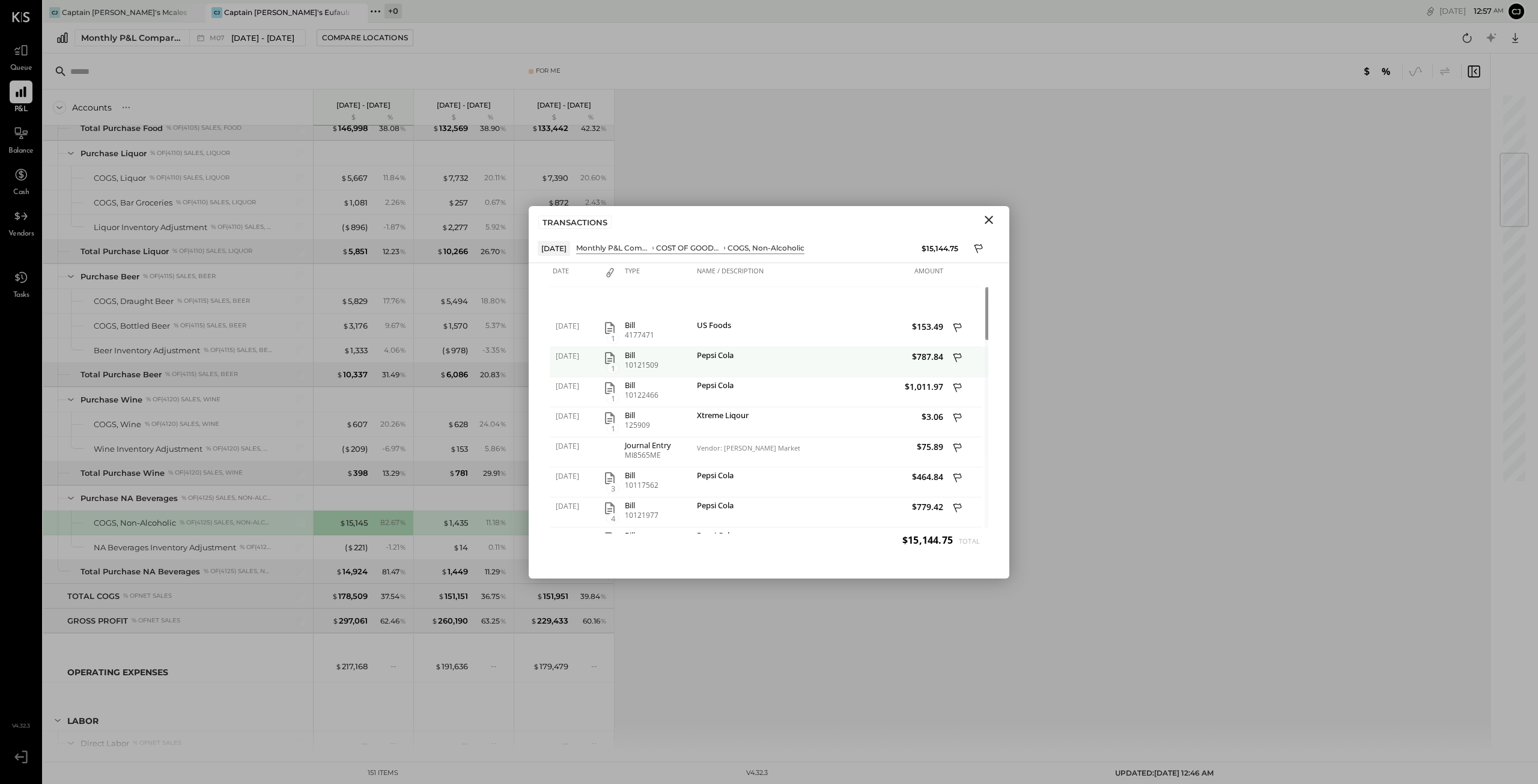
click at [609, 365] on span "1" at bounding box center [613, 367] width 12 height 10
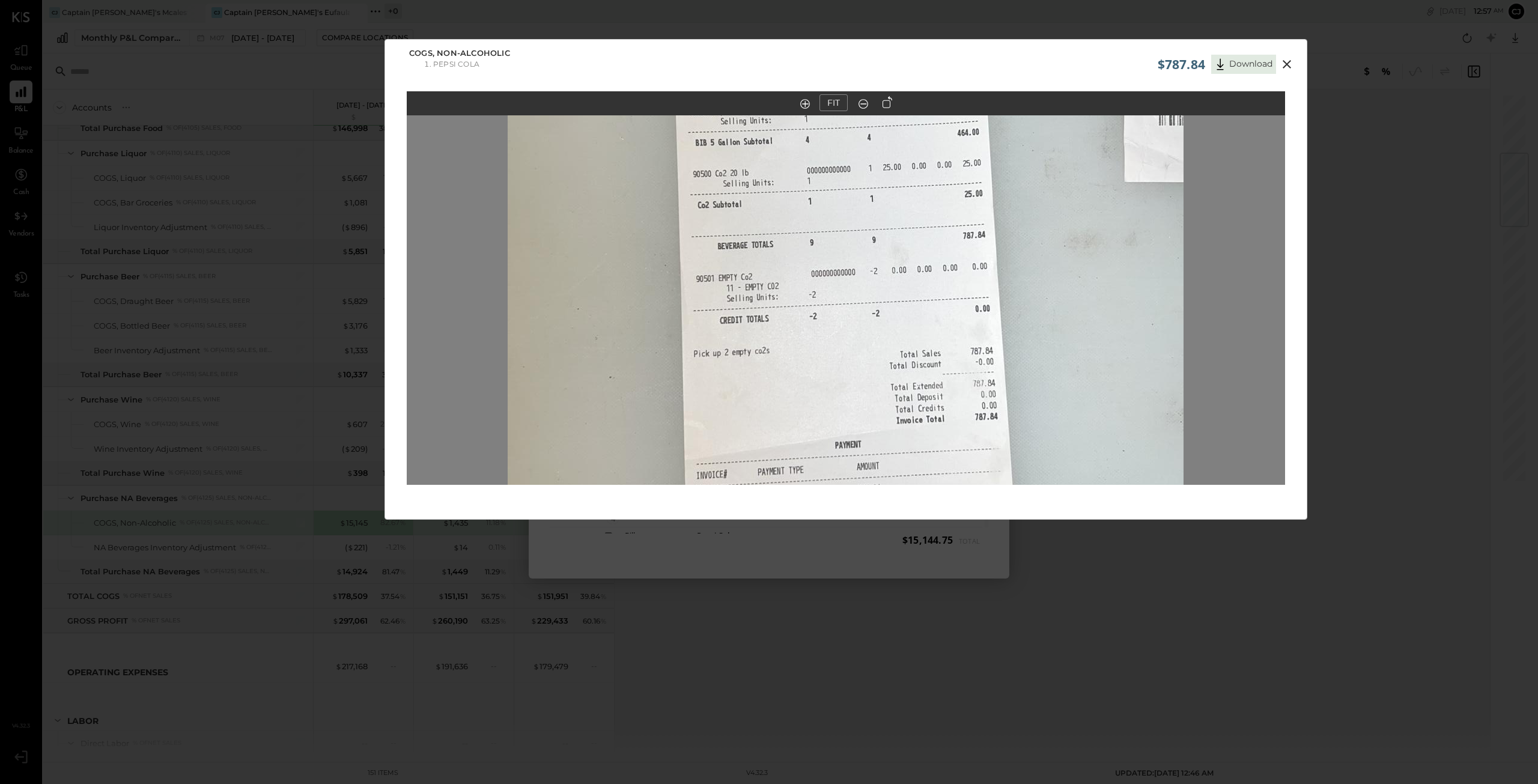
click at [767, 106] on icon at bounding box center [863, 103] width 12 height 15
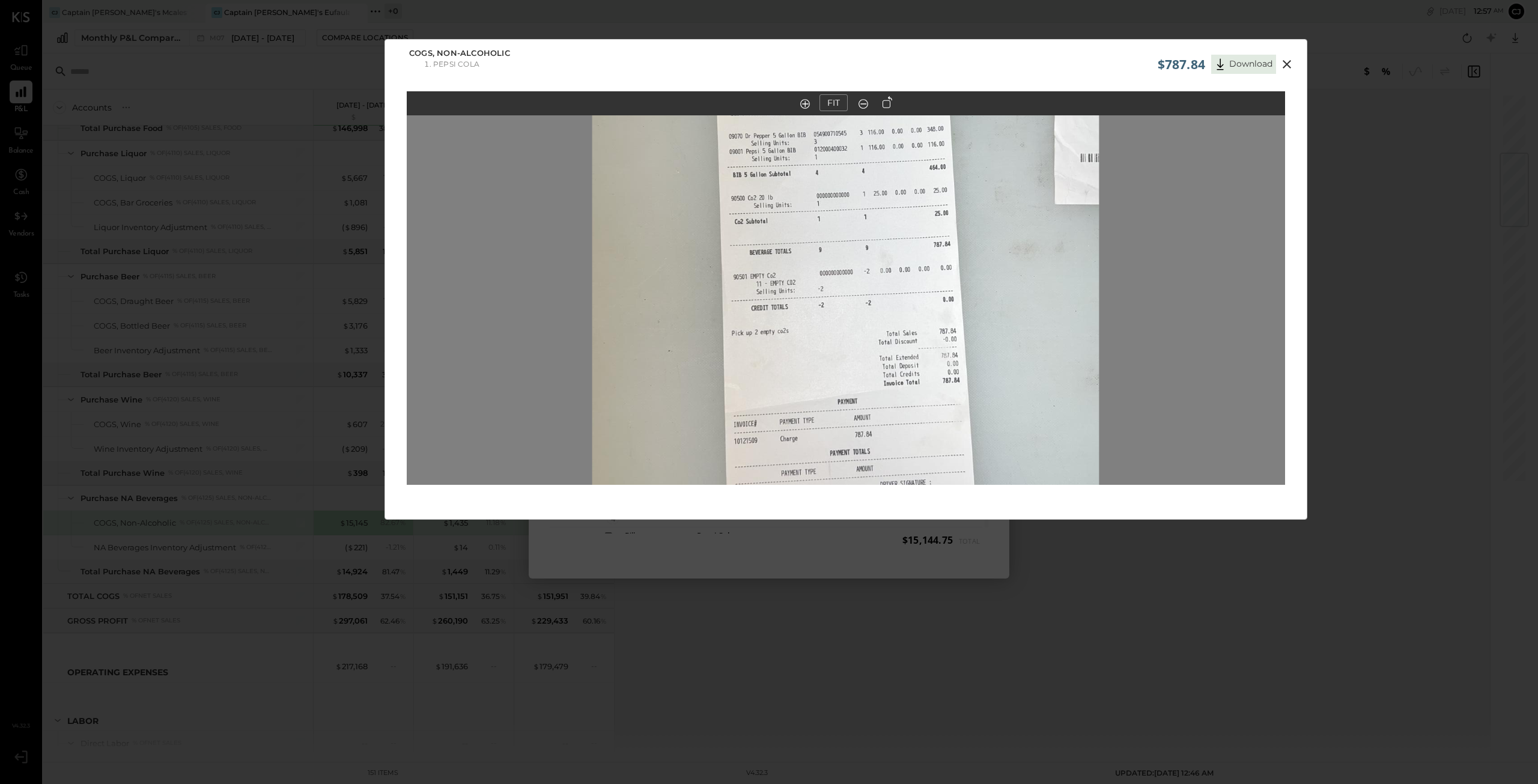
click at [767, 106] on icon at bounding box center [863, 103] width 12 height 15
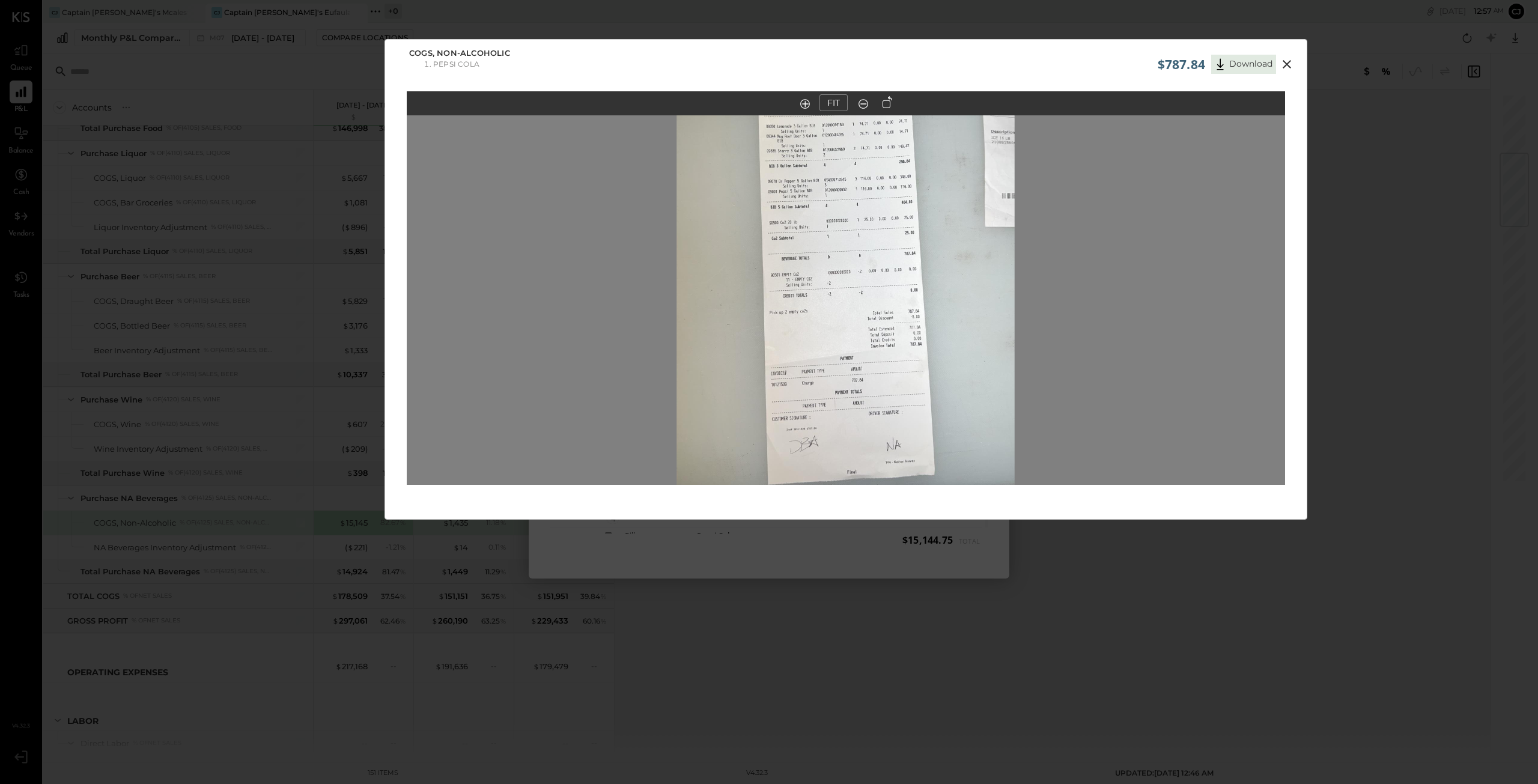
click at [767, 106] on icon at bounding box center [863, 103] width 12 height 15
click at [767, 203] on img at bounding box center [845, 272] width 338 height 600
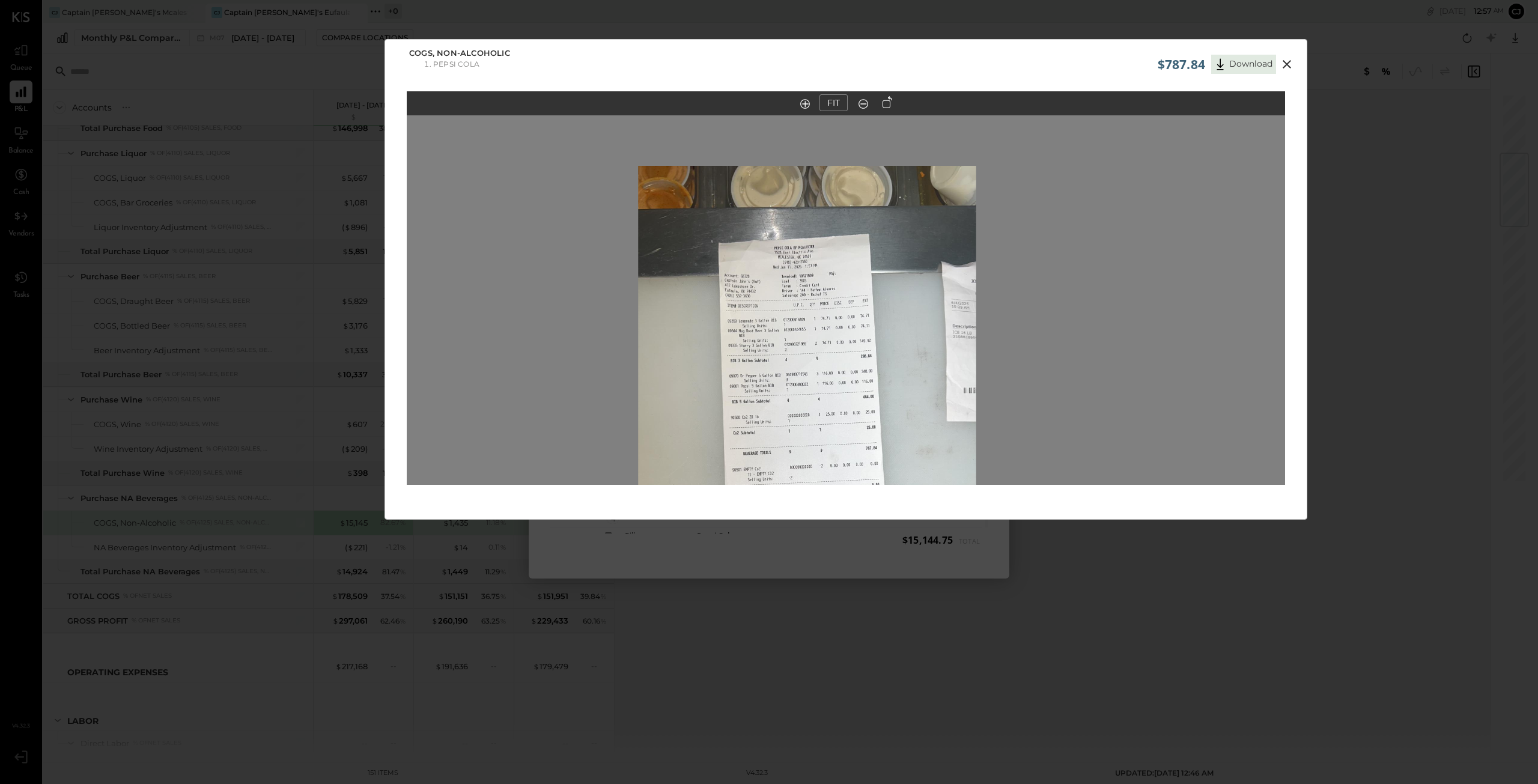
drag, startPoint x: 831, startPoint y: 203, endPoint x: 793, endPoint y: 397, distance: 197.7
click at [767, 397] on img at bounding box center [807, 466] width 338 height 600
click at [767, 103] on in at bounding box center [805, 104] width 9 height 9
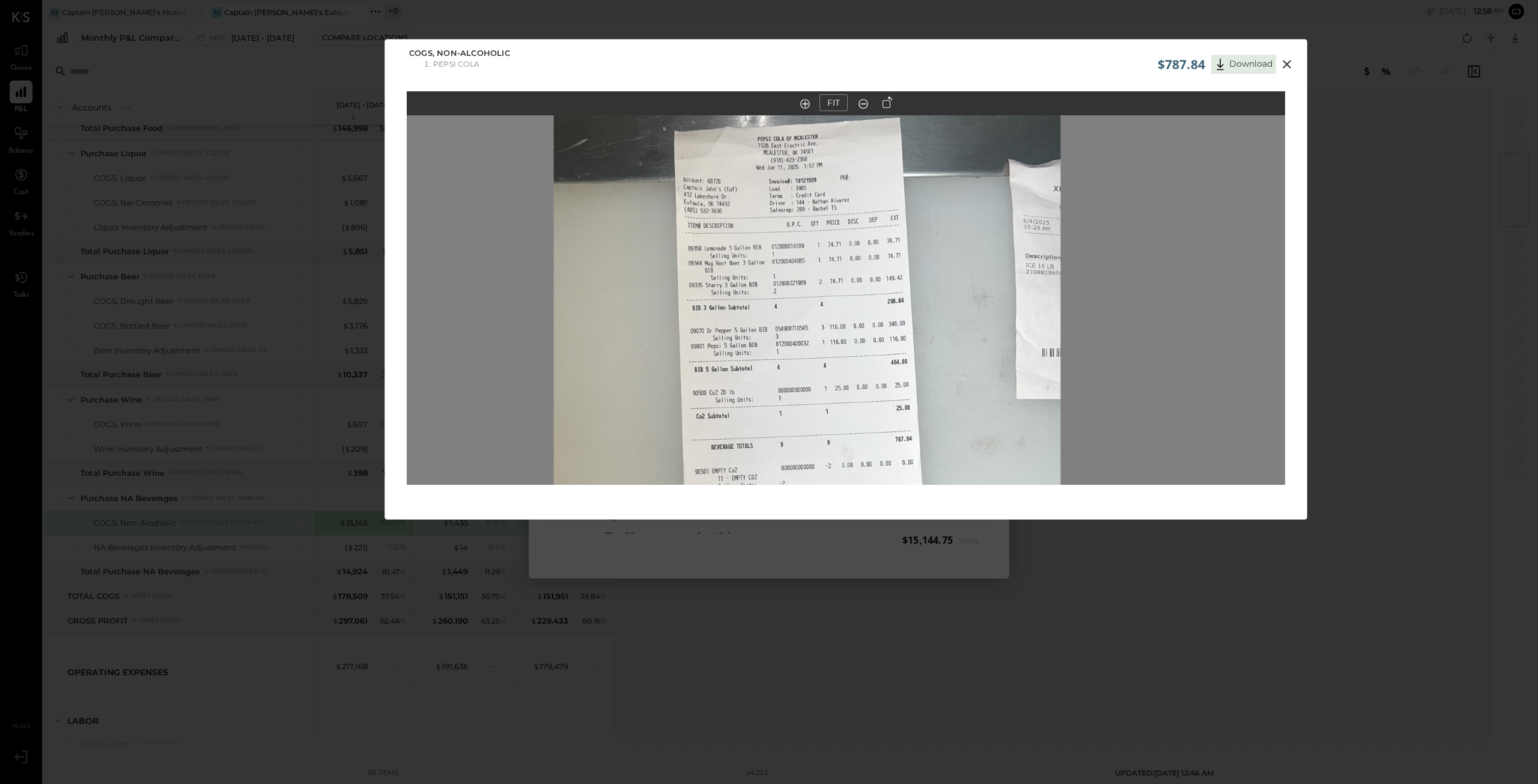
click at [767, 65] on icon at bounding box center [1286, 63] width 14 height 14
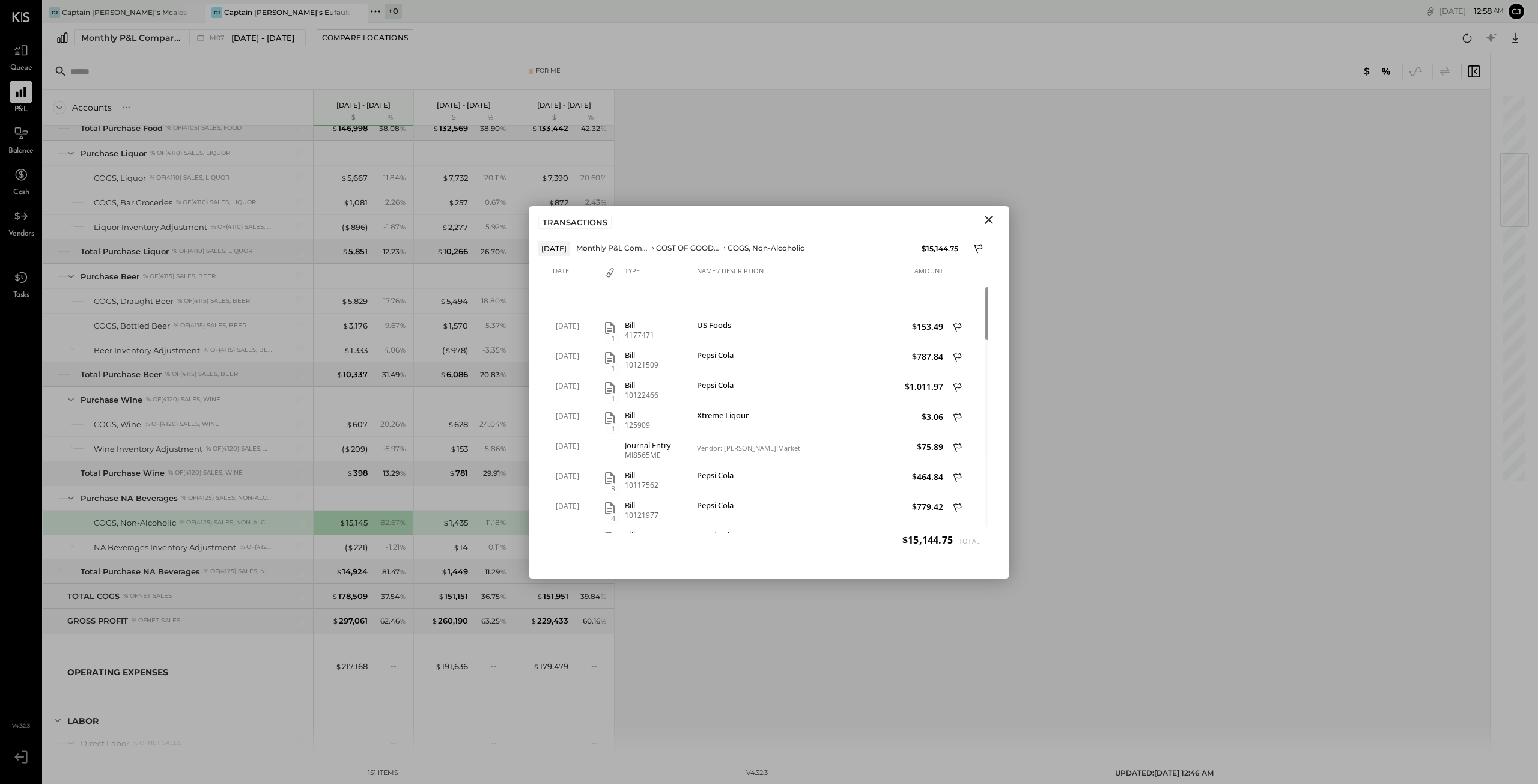
click at [767, 220] on icon "Close" at bounding box center [989, 220] width 14 height 14
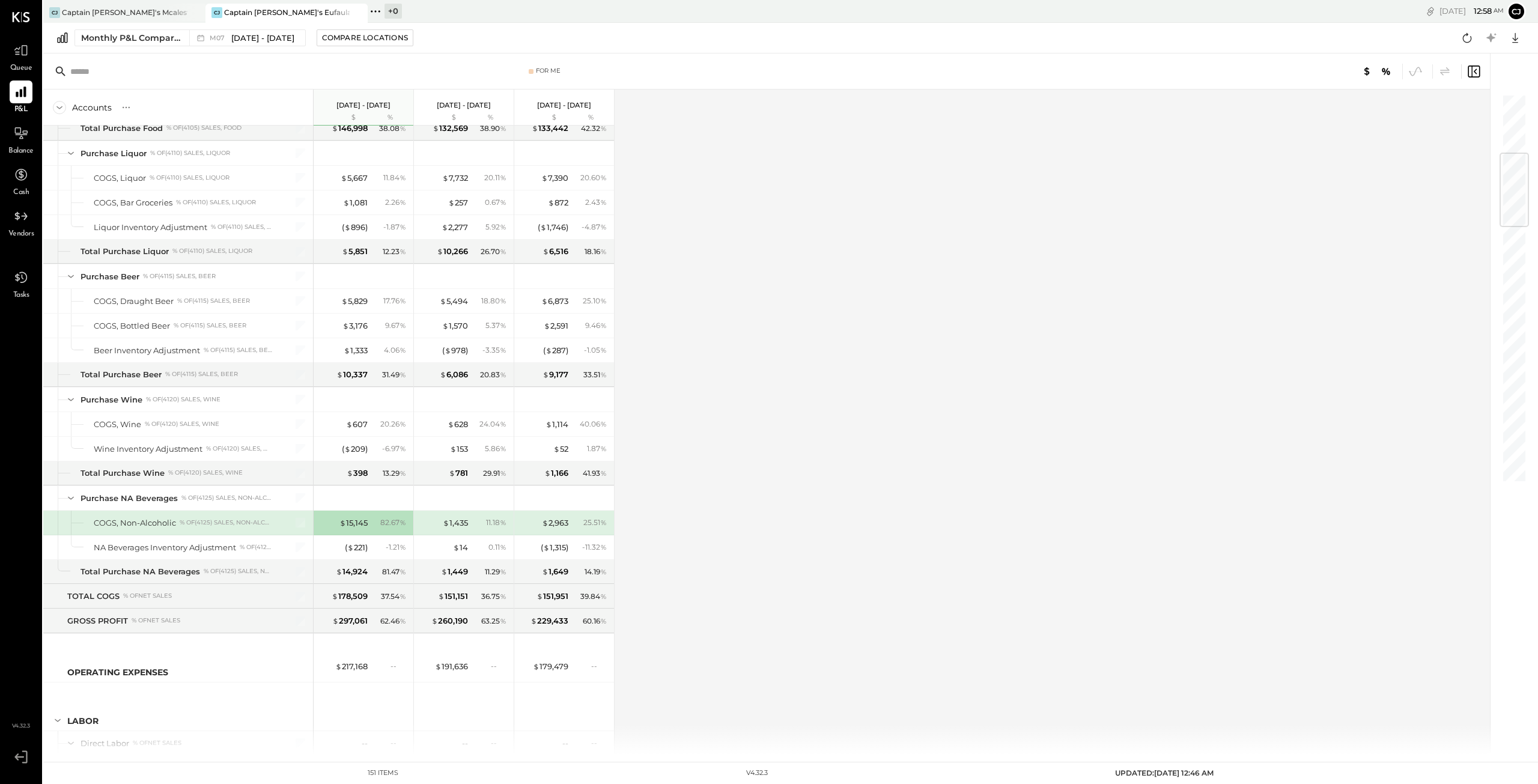
drag, startPoint x: 993, startPoint y: 220, endPoint x: 710, endPoint y: 293, distance: 292.3
click at [710, 293] on div "Accounts S % GL Jul 1 - 31, 2025 $ % Jun 1 - 30, 2025 $ % May 1 - 31, 2025 $ % …" at bounding box center [767, 422] width 1448 height 665
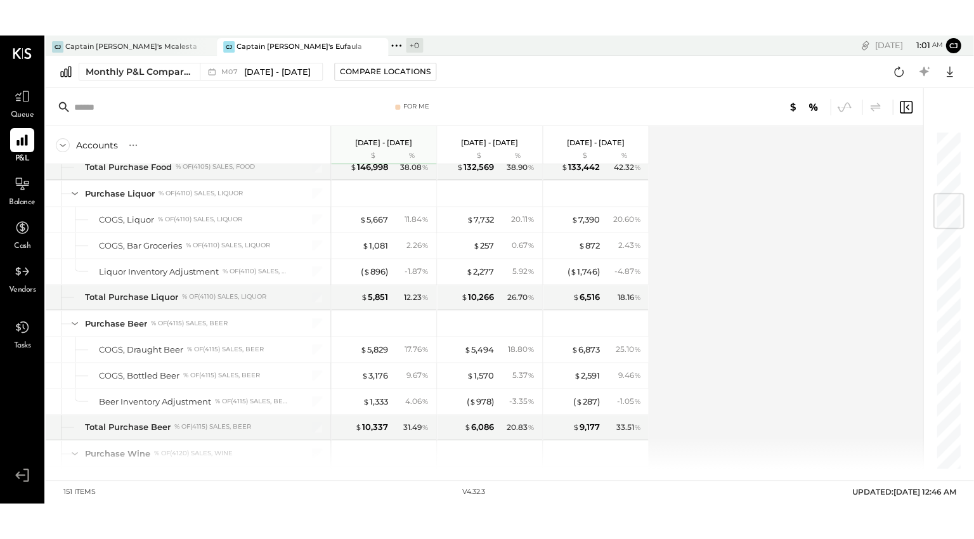
scroll to position [528, 0]
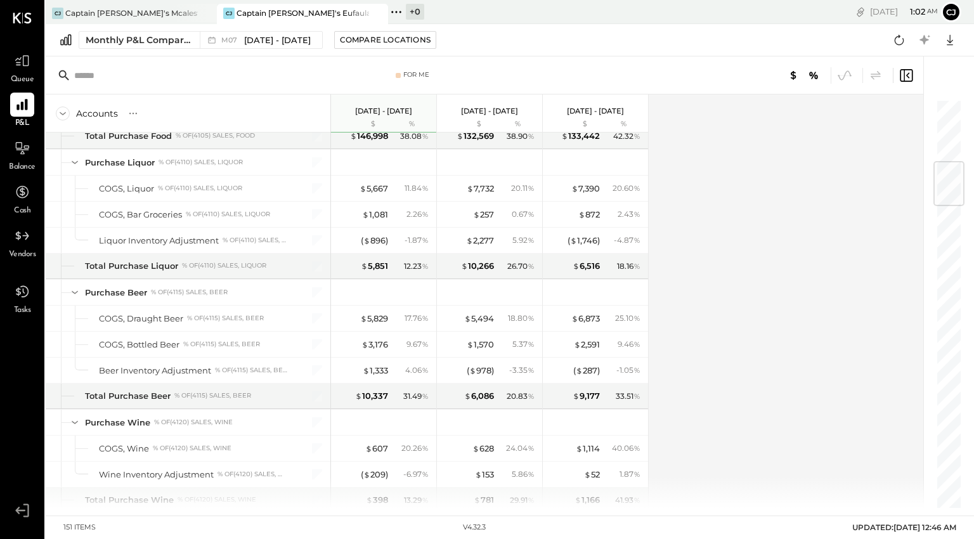
click at [705, 21] on div "Mon, Aug 18 1 : 02 am CJ User Profile" at bounding box center [806, 12] width 335 height 24
